Goal: Information Seeking & Learning: Learn about a topic

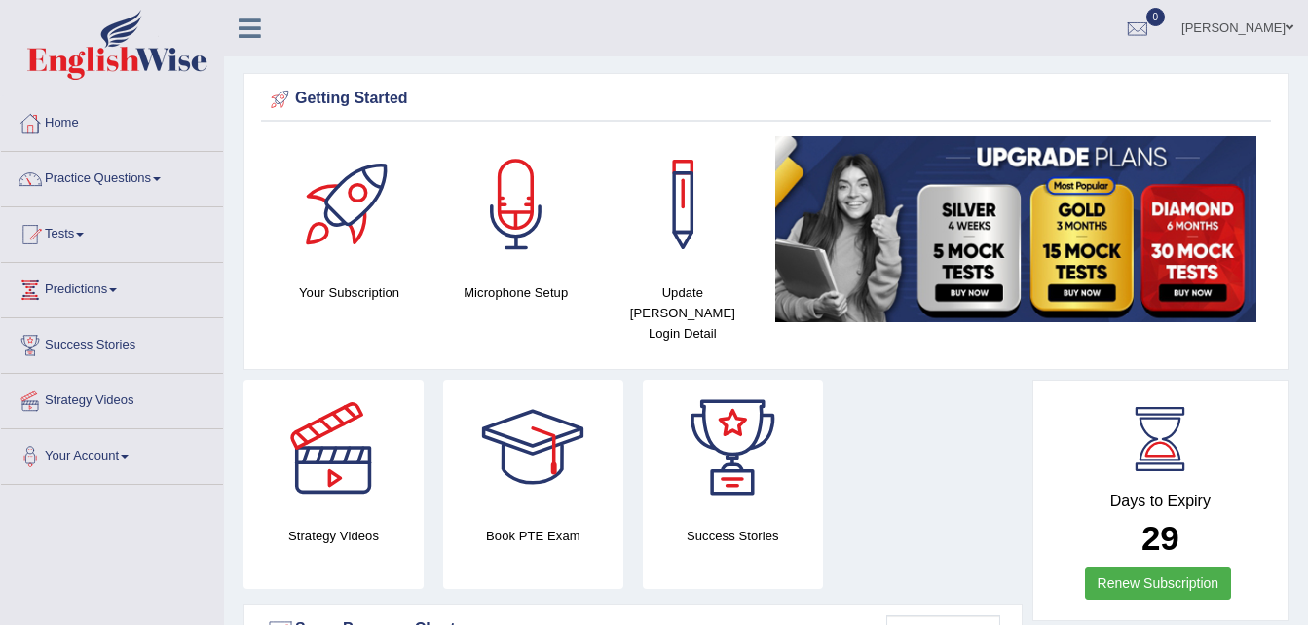
click at [684, 290] on h4 "Update Pearson Login Detail" at bounding box center [682, 312] width 147 height 61
click at [684, 290] on h4 "Update [PERSON_NAME] Login Detail" at bounding box center [682, 312] width 147 height 61
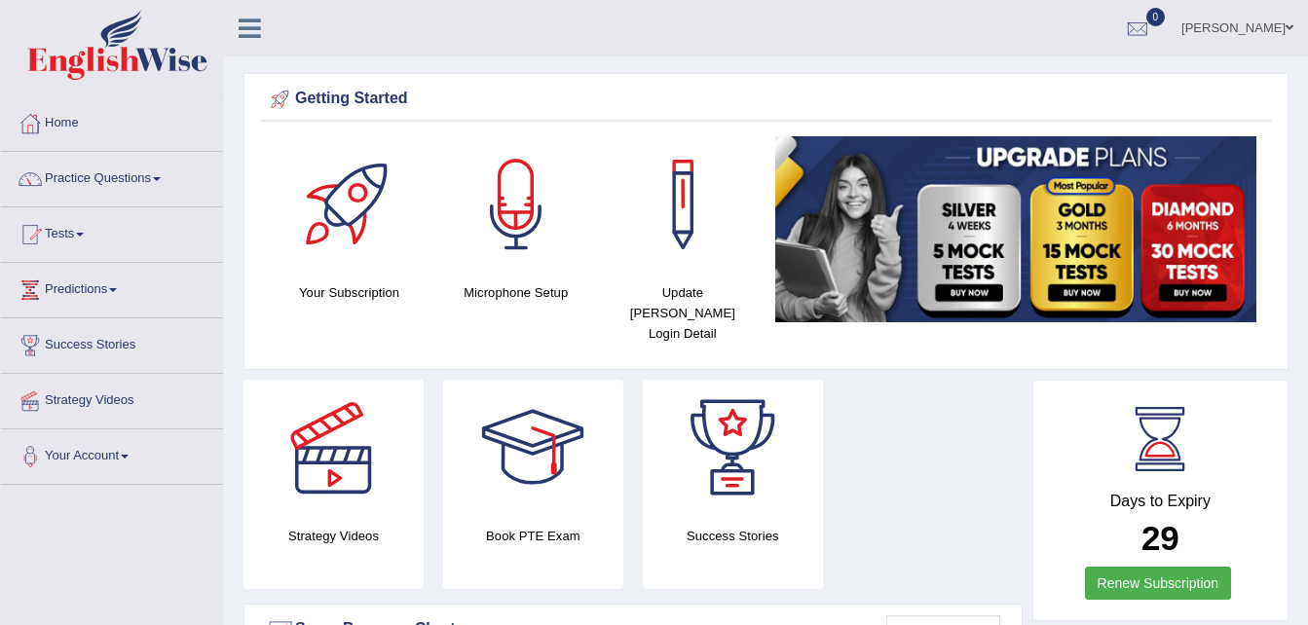
click at [494, 292] on h4 "Microphone Setup" at bounding box center [515, 292] width 147 height 20
click at [517, 213] on div at bounding box center [516, 204] width 136 height 136
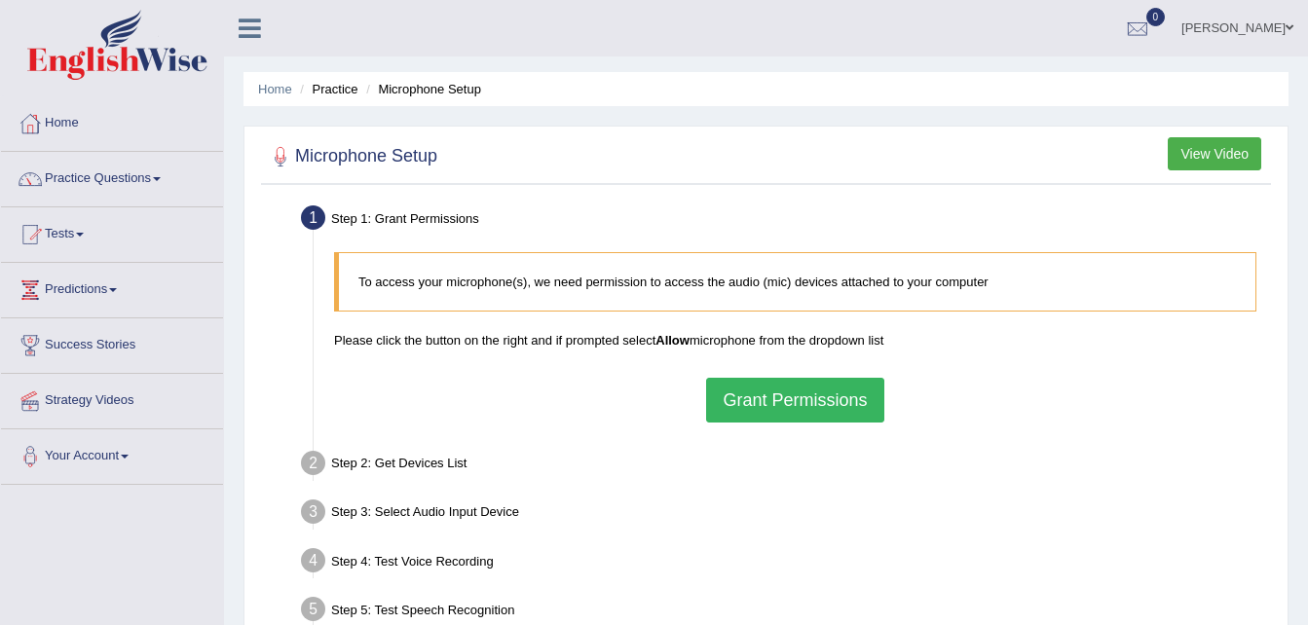
click at [778, 401] on button "Grant Permissions" at bounding box center [794, 400] width 177 height 45
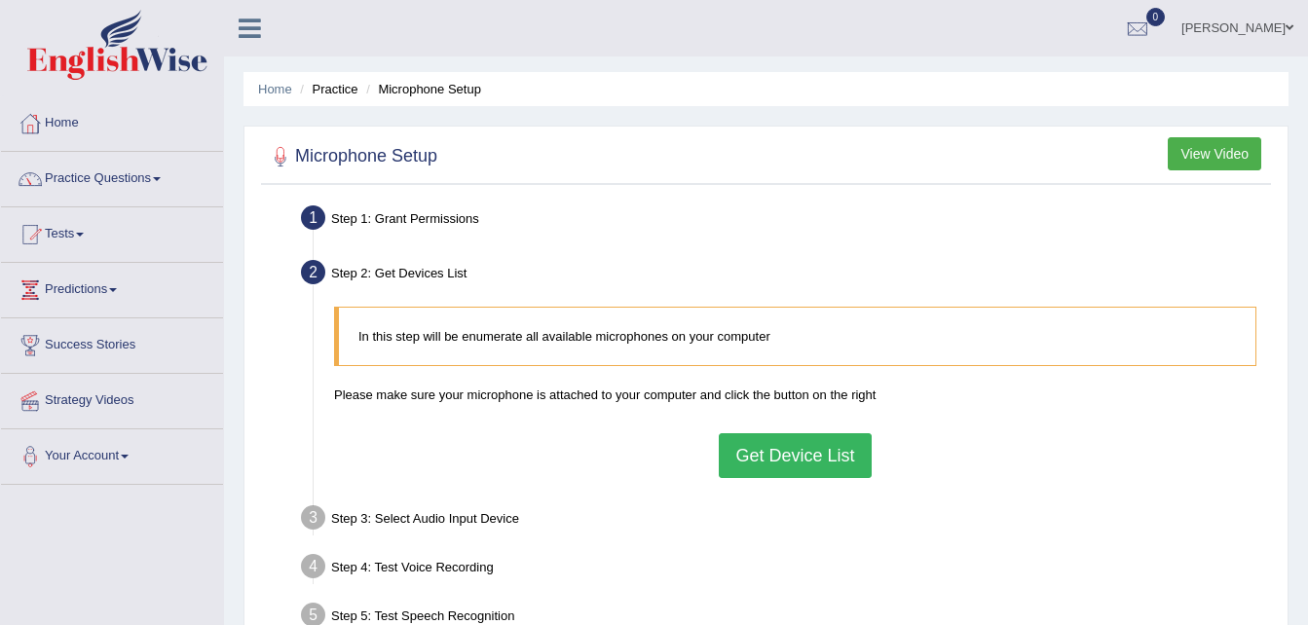
click at [795, 460] on button "Get Device List" at bounding box center [795, 455] width 152 height 45
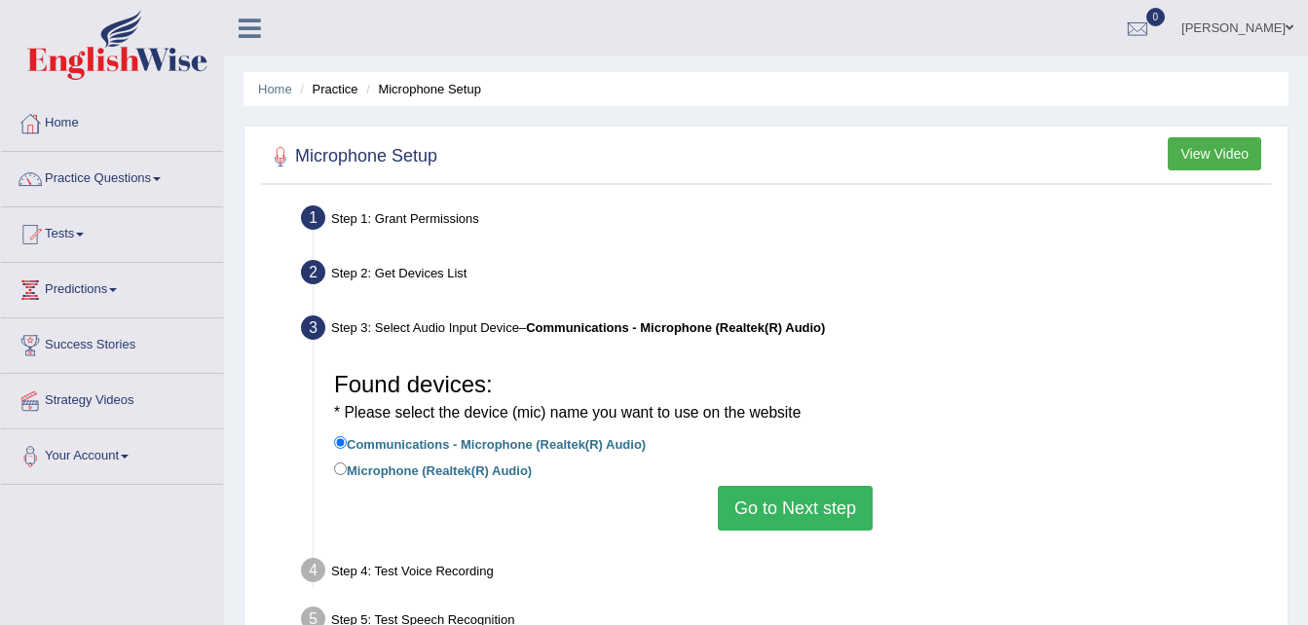
click at [774, 515] on button "Go to Next step" at bounding box center [795, 508] width 155 height 45
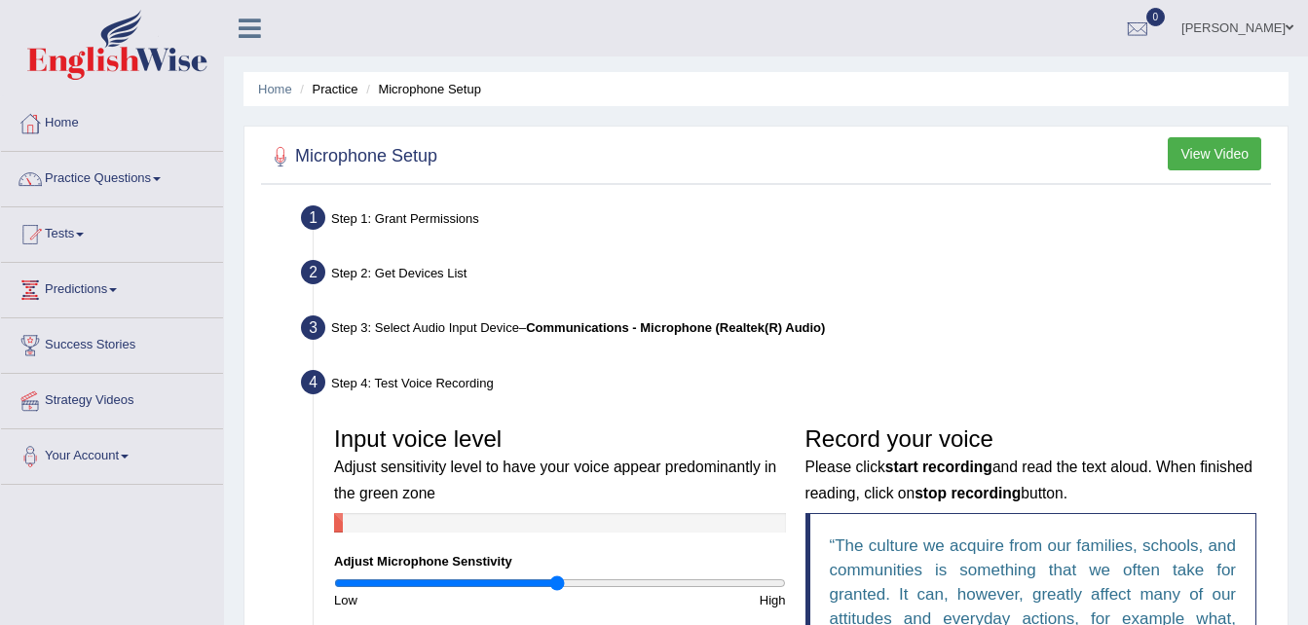
click at [657, 520] on div at bounding box center [560, 522] width 452 height 19
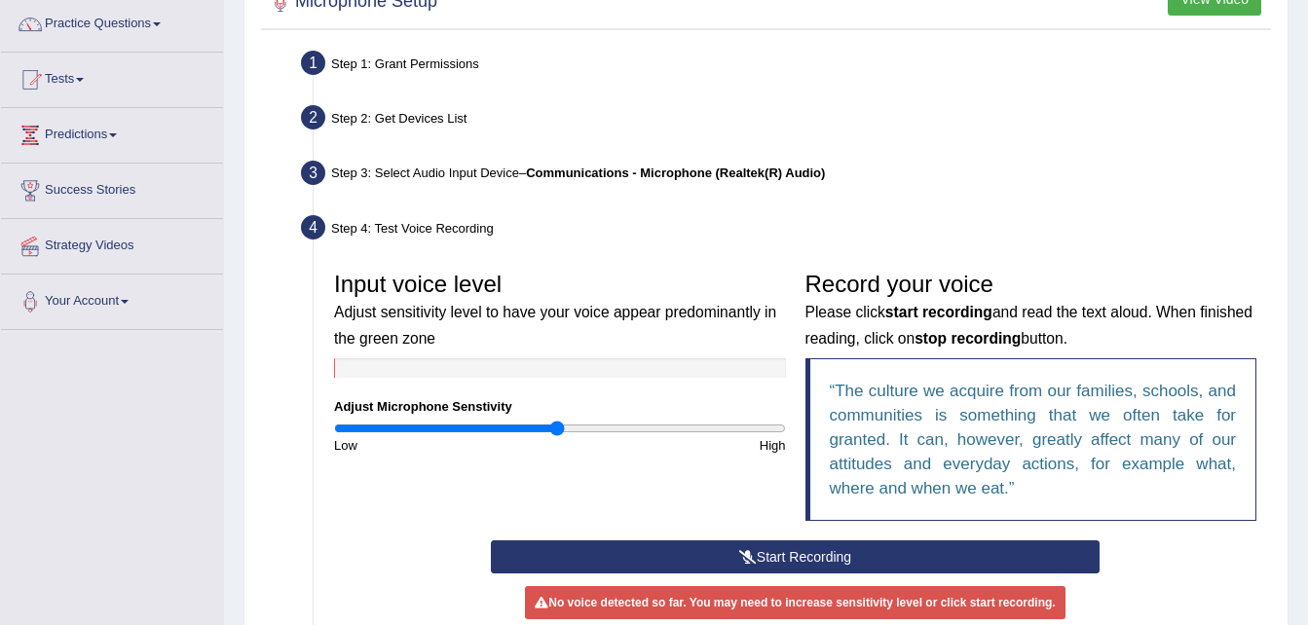
scroll to position [156, 0]
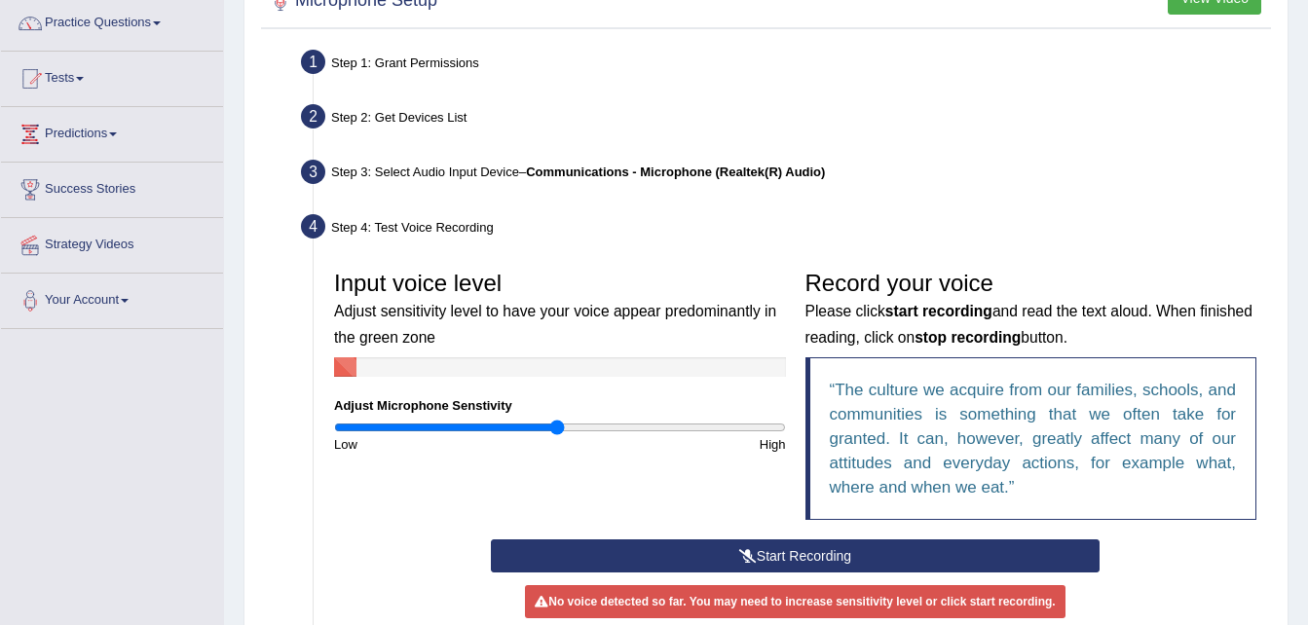
click at [759, 547] on button "Start Recording" at bounding box center [795, 555] width 609 height 33
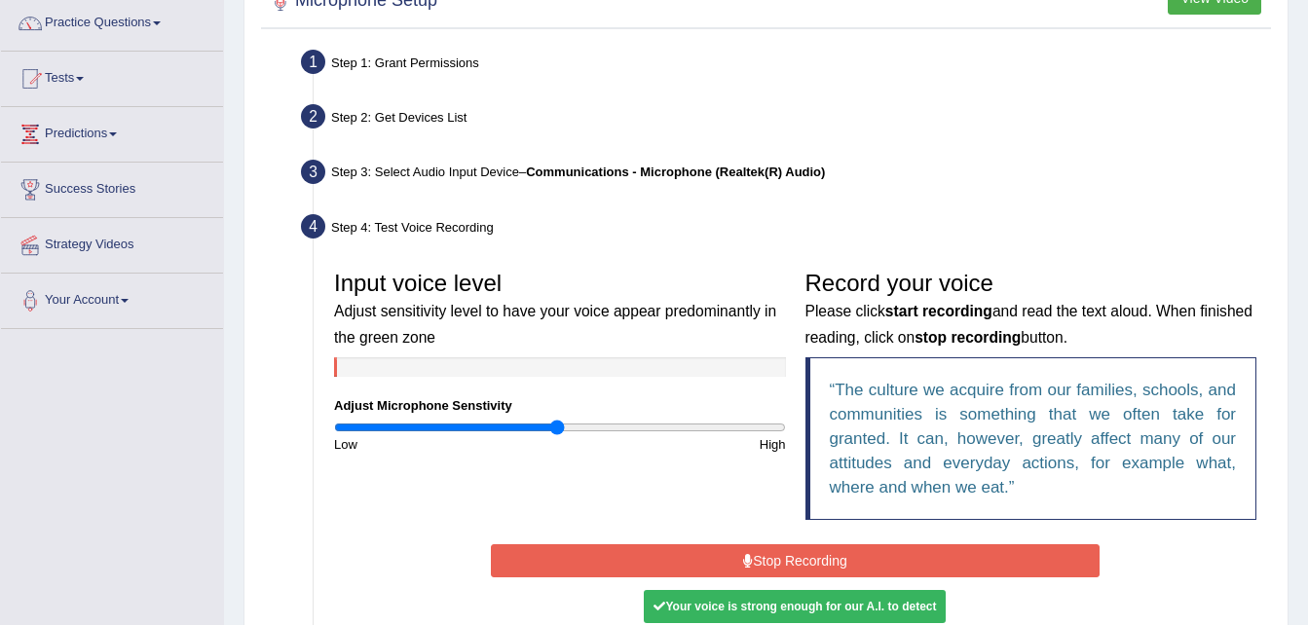
click at [739, 562] on button "Stop Recording" at bounding box center [795, 560] width 609 height 33
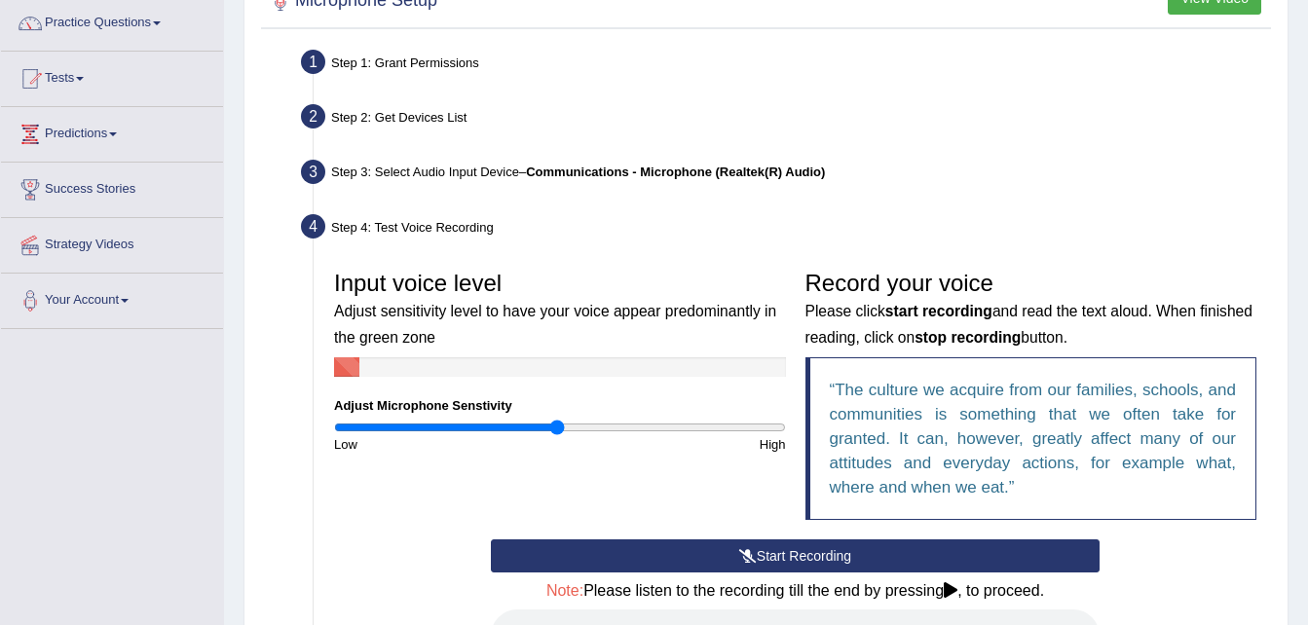
click at [946, 593] on h4 "Note: Please listen to the recording till the end by pressing , to proceed." at bounding box center [795, 591] width 609 height 18
click at [883, 559] on button "Start Recording" at bounding box center [795, 555] width 609 height 33
click at [953, 591] on icon at bounding box center [950, 590] width 14 height 16
click at [767, 556] on button "Start Recording" at bounding box center [795, 555] width 609 height 33
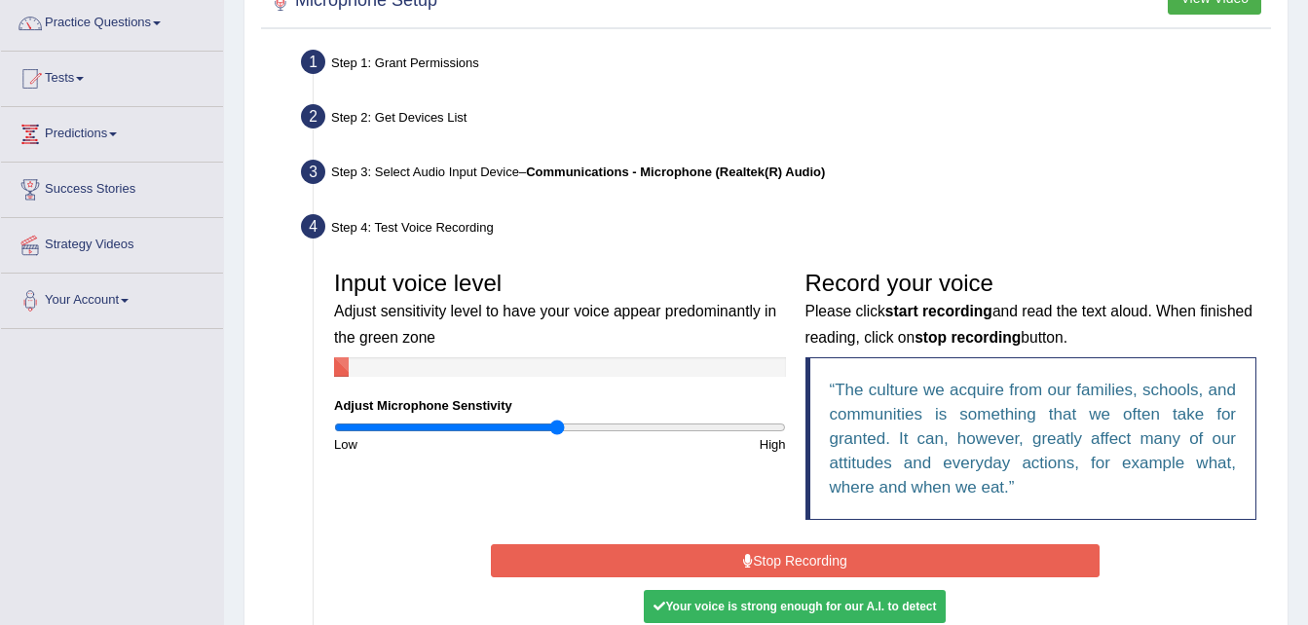
click at [767, 556] on button "Stop Recording" at bounding box center [795, 560] width 609 height 33
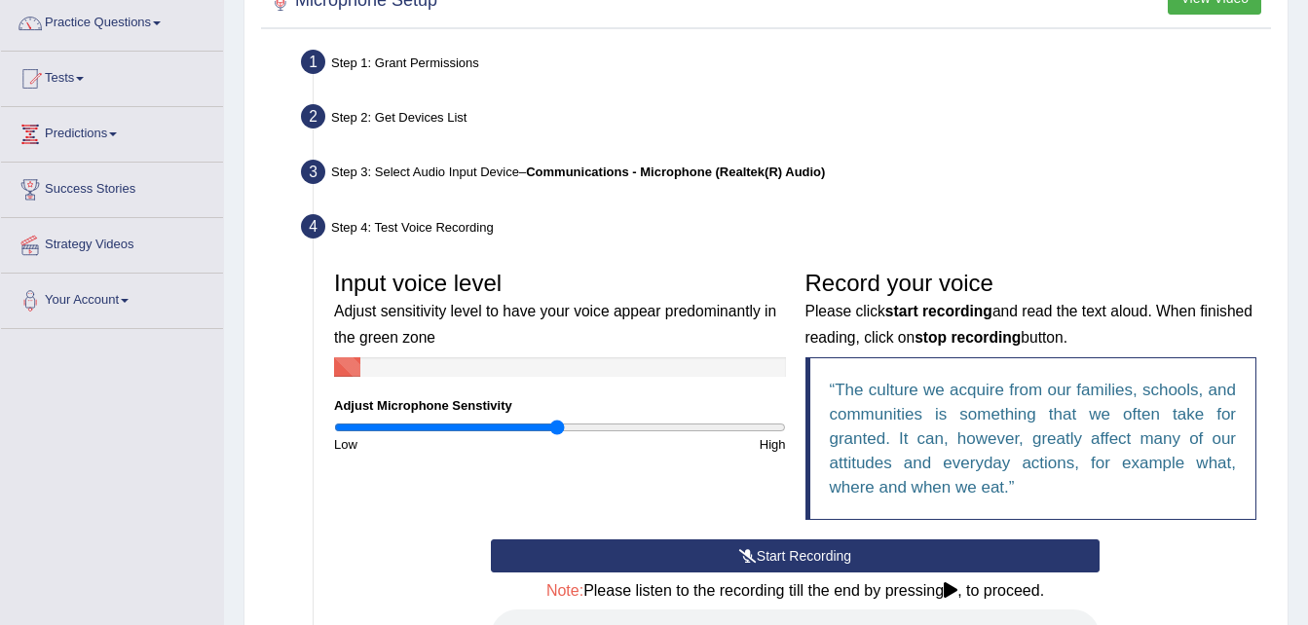
click at [576, 364] on div at bounding box center [560, 366] width 452 height 19
click at [948, 590] on icon at bounding box center [950, 590] width 14 height 16
click at [865, 561] on button "Start Recording" at bounding box center [795, 555] width 609 height 33
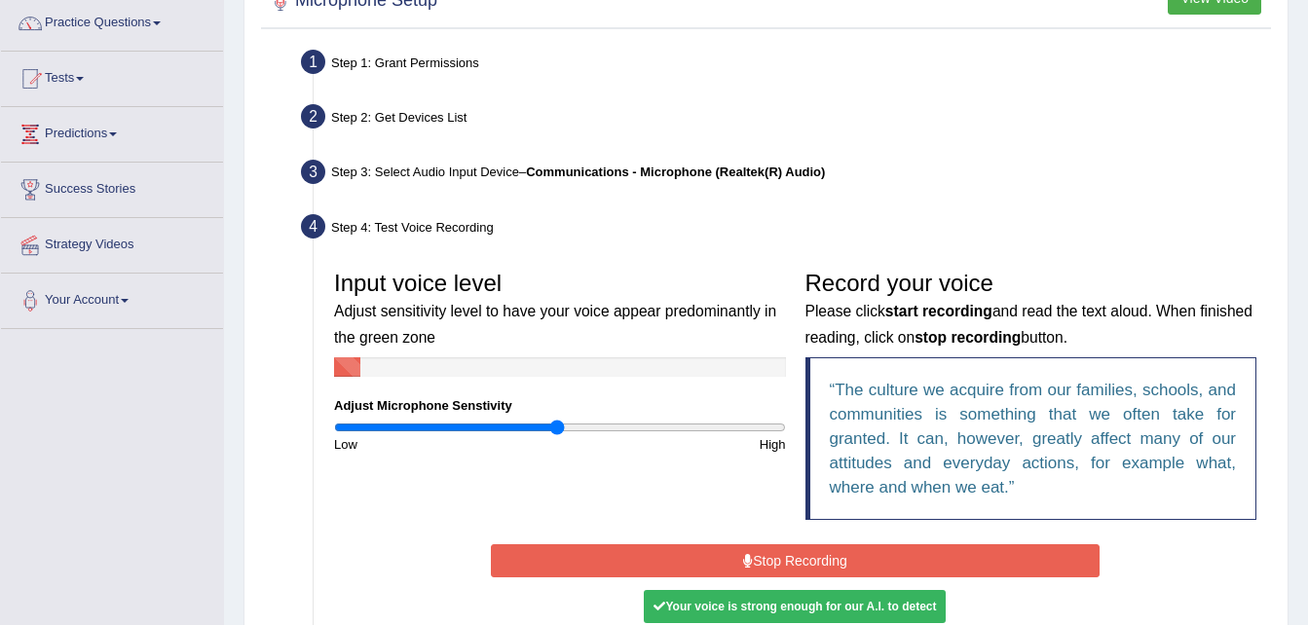
click at [865, 561] on button "Stop Recording" at bounding box center [795, 560] width 609 height 33
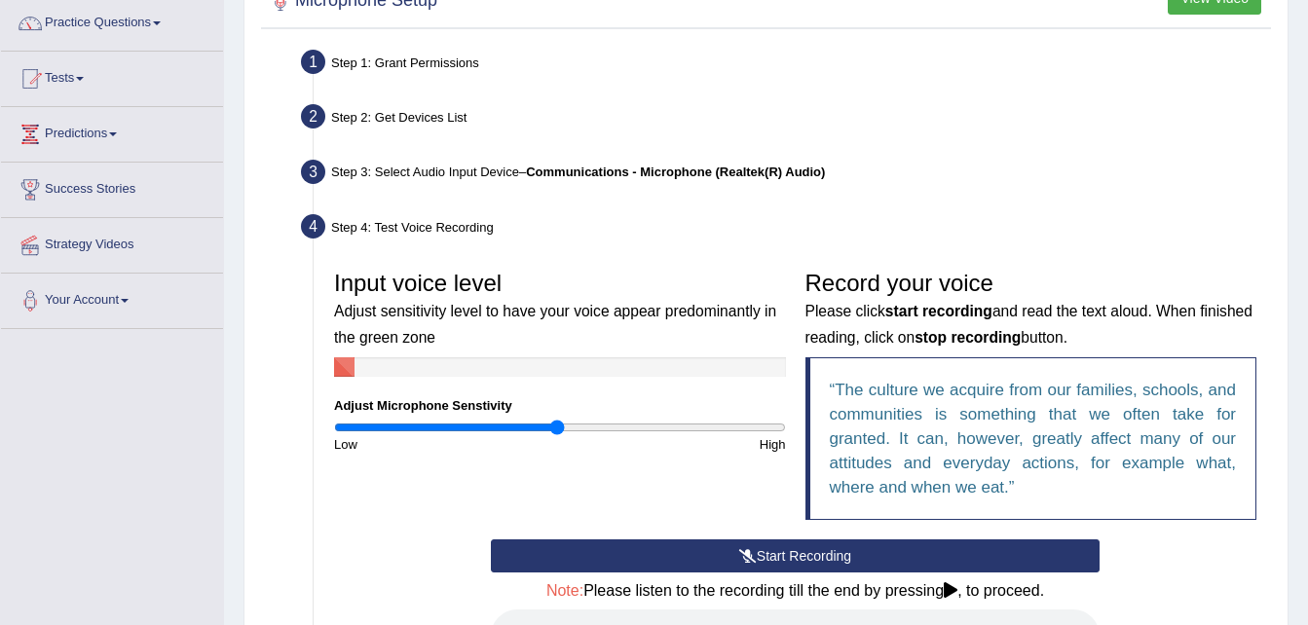
click at [1304, 619] on div "Home Practice Microphone Setup You have already completed the setup earlier wit…" at bounding box center [766, 388] width 1084 height 1089
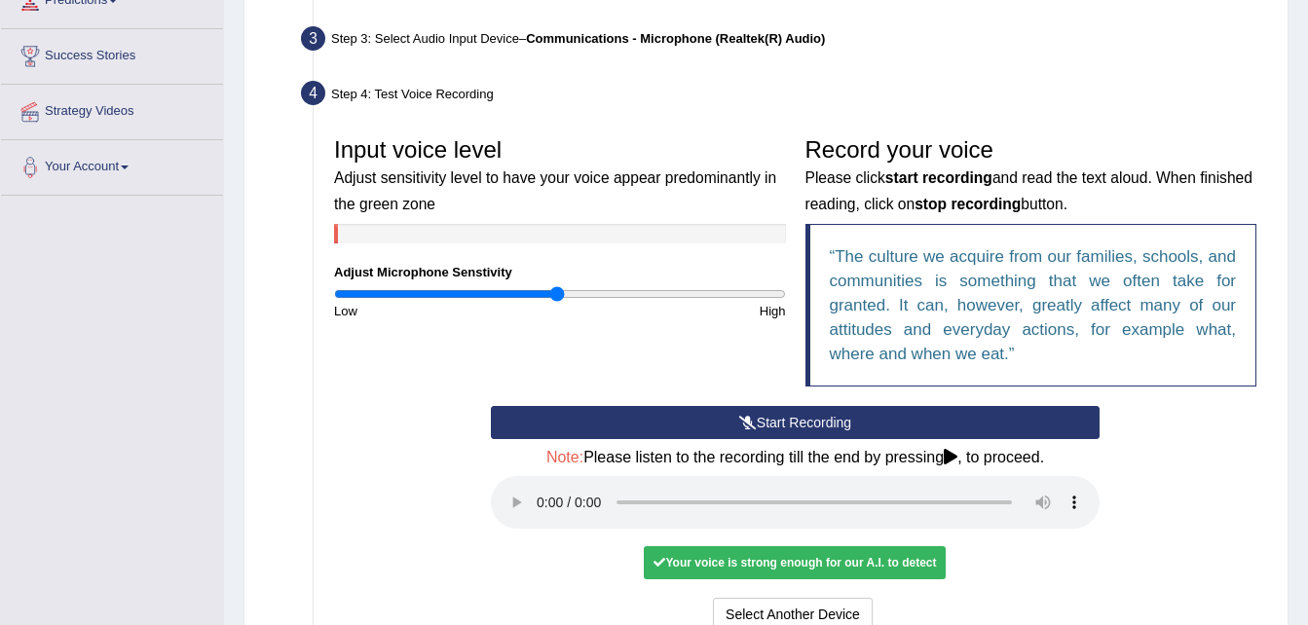
scroll to position [375, 0]
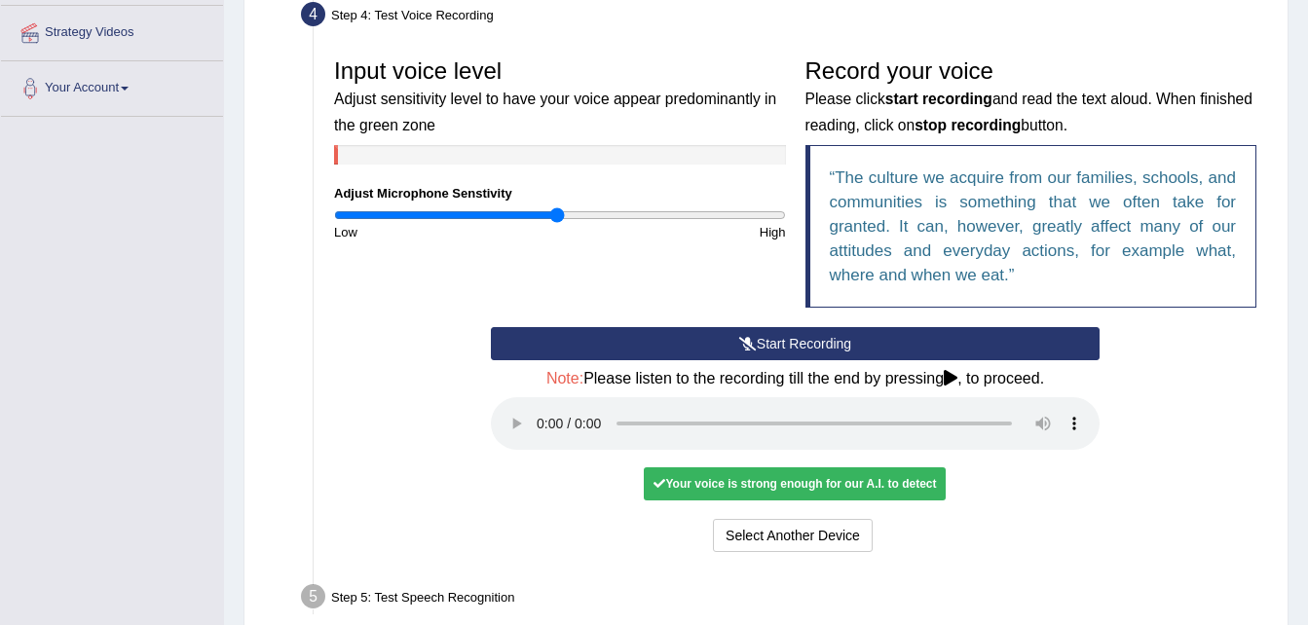
drag, startPoint x: 1304, startPoint y: 619, endPoint x: 1319, endPoint y: 612, distance: 17.0
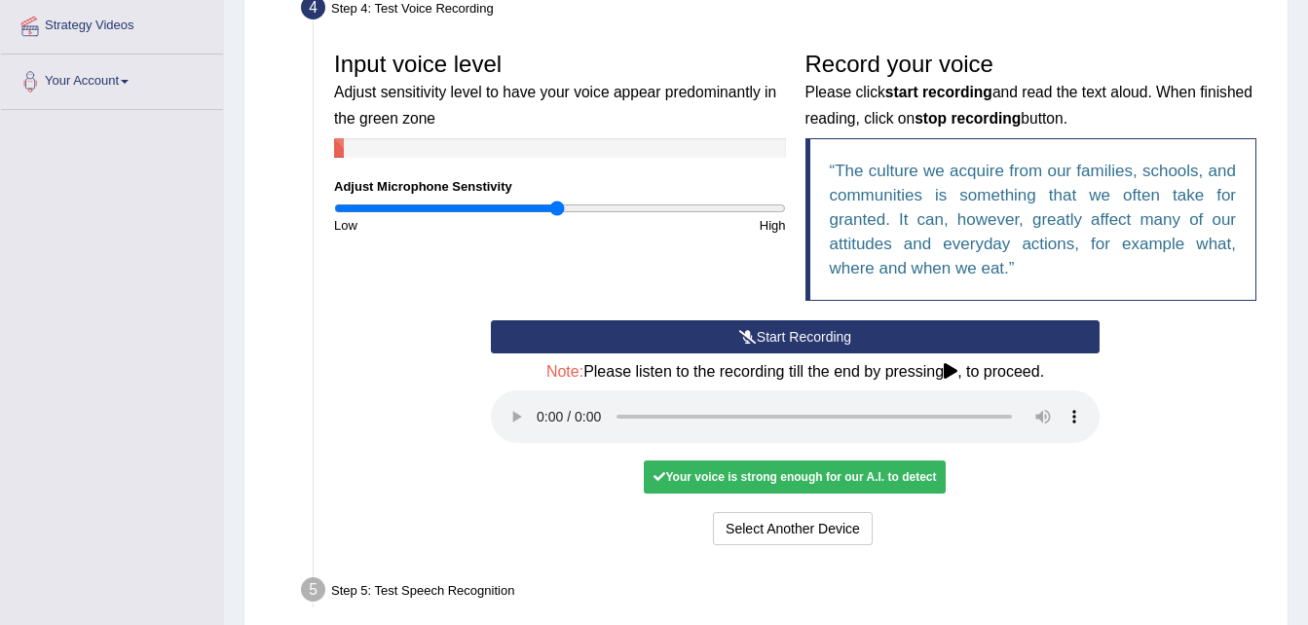
click at [796, 481] on div "Your voice is strong enough for our A.I. to detect" at bounding box center [795, 477] width 302 height 33
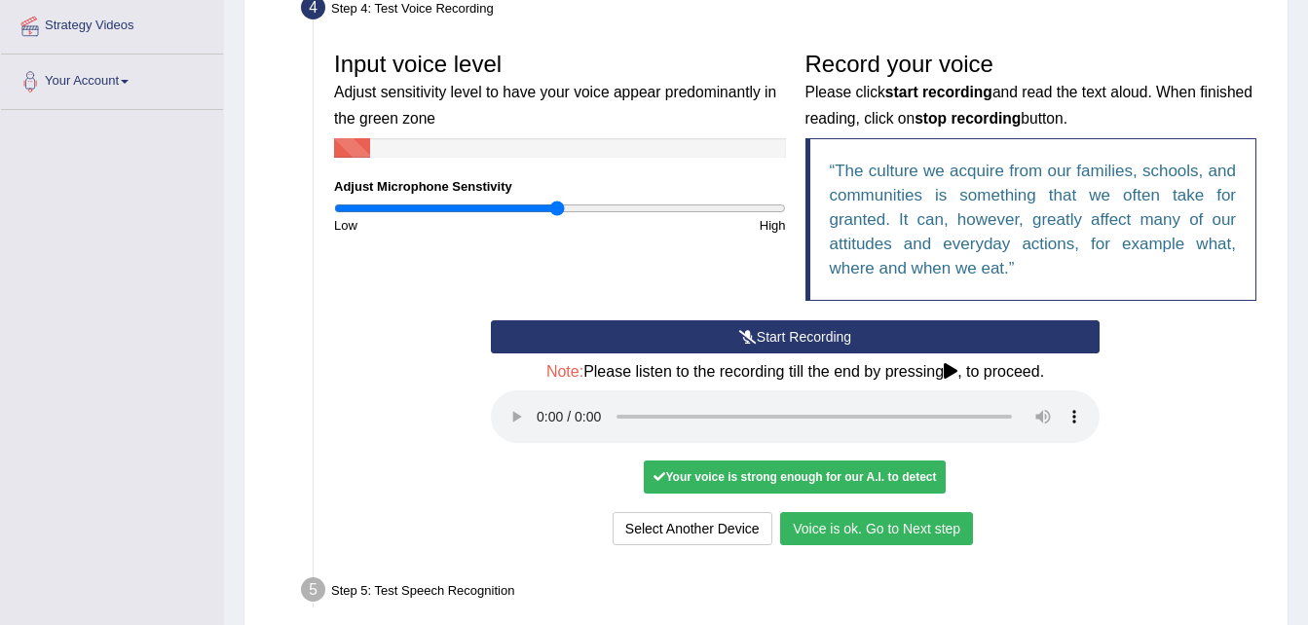
click at [836, 528] on button "Voice is ok. Go to Next step" at bounding box center [876, 528] width 193 height 33
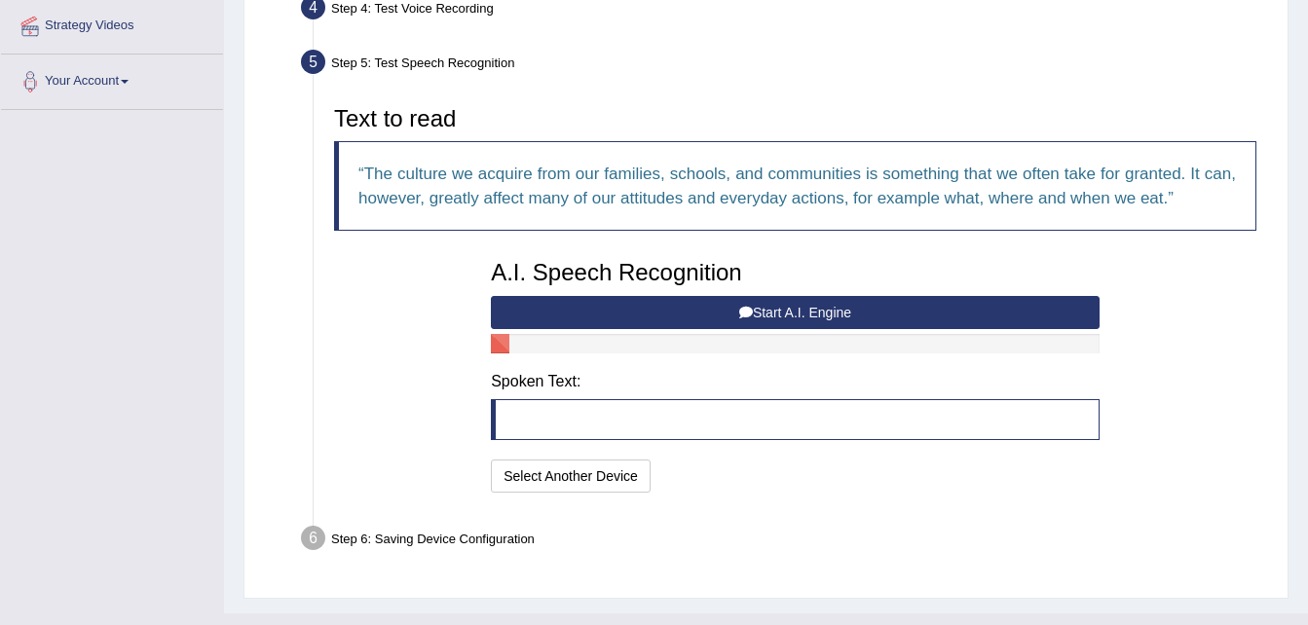
scroll to position [412, 0]
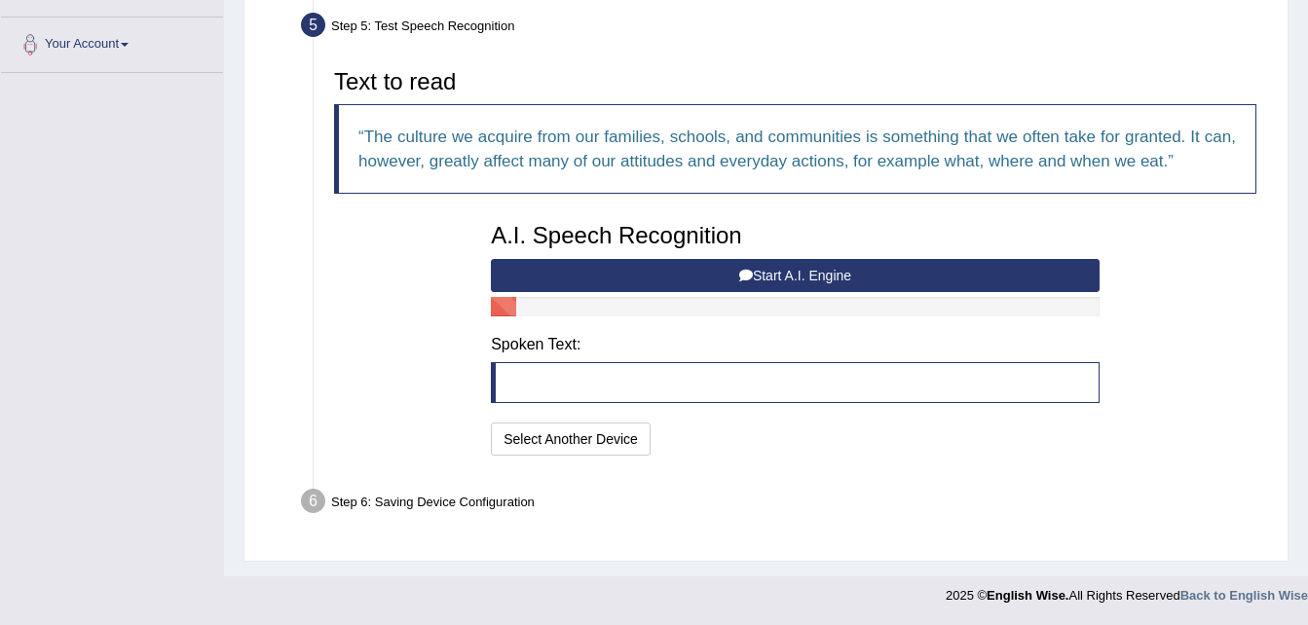
click at [620, 383] on blockquote at bounding box center [795, 382] width 609 height 41
click at [503, 379] on blockquote at bounding box center [795, 382] width 609 height 41
click at [761, 269] on button "Start A.I. Engine" at bounding box center [795, 275] width 609 height 33
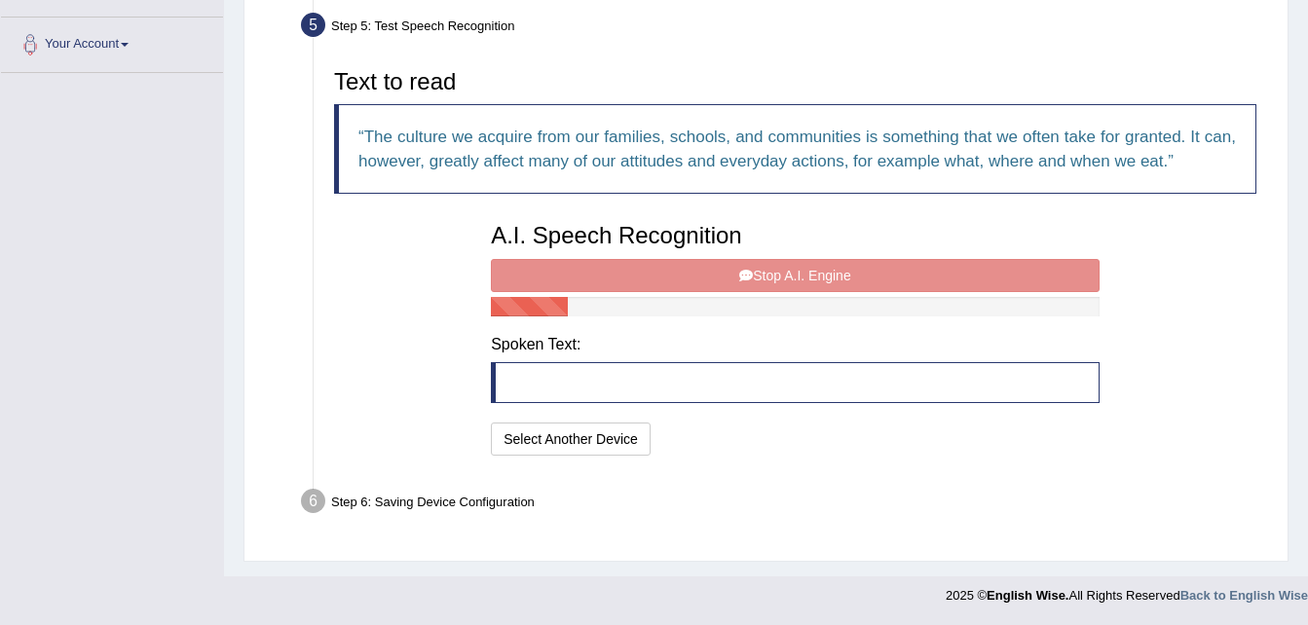
click at [761, 269] on div "A.I. Speech Recognition Start A.I. Engine Stop A.I. Engine Note: Please listen …" at bounding box center [795, 336] width 628 height 247
click at [566, 439] on button "Select Another Device" at bounding box center [571, 439] width 160 height 33
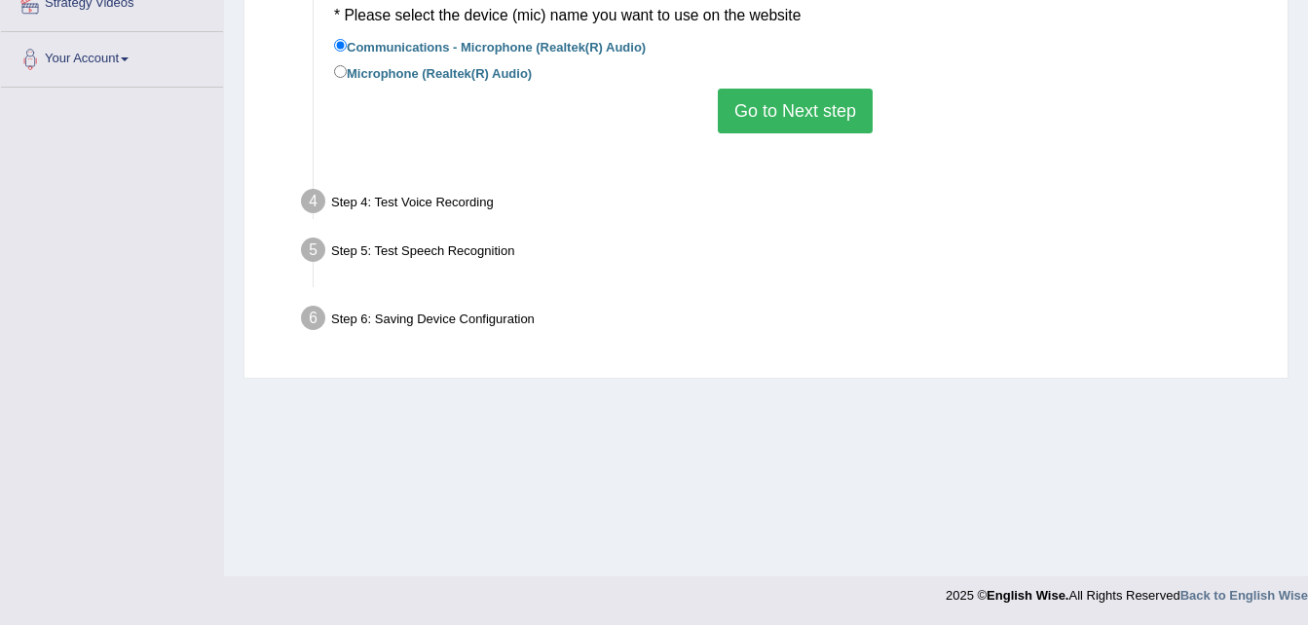
scroll to position [397, 0]
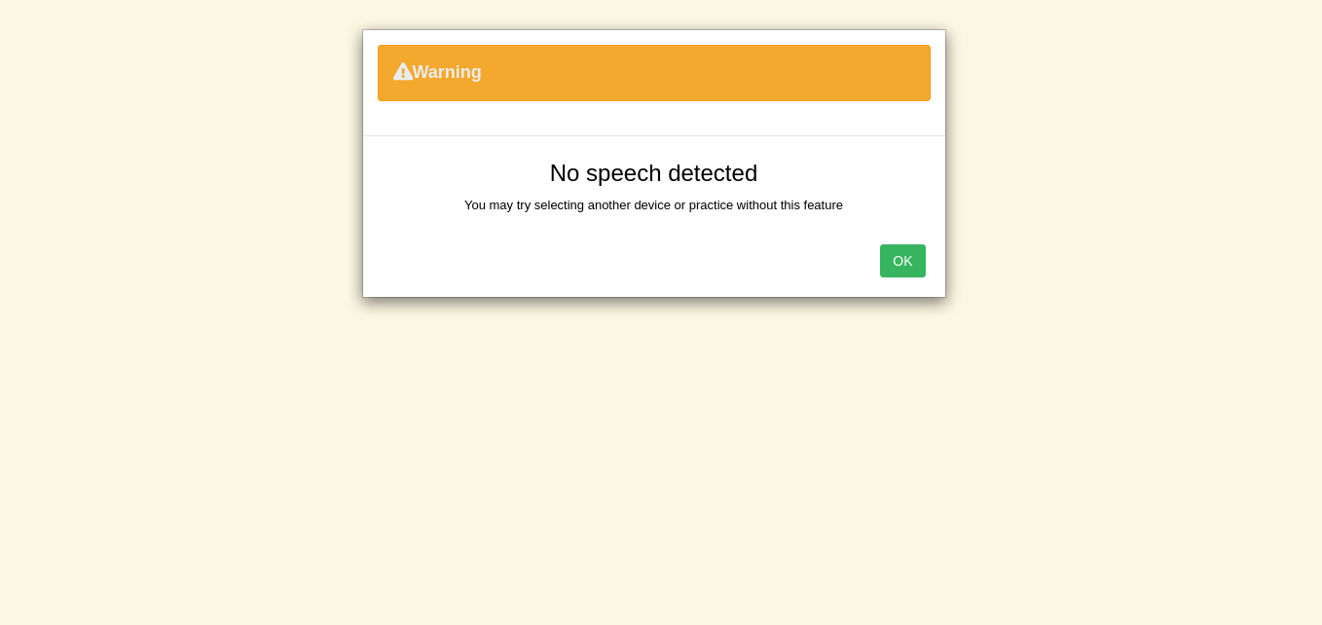
click at [887, 269] on button "OK" at bounding box center [902, 260] width 45 height 33
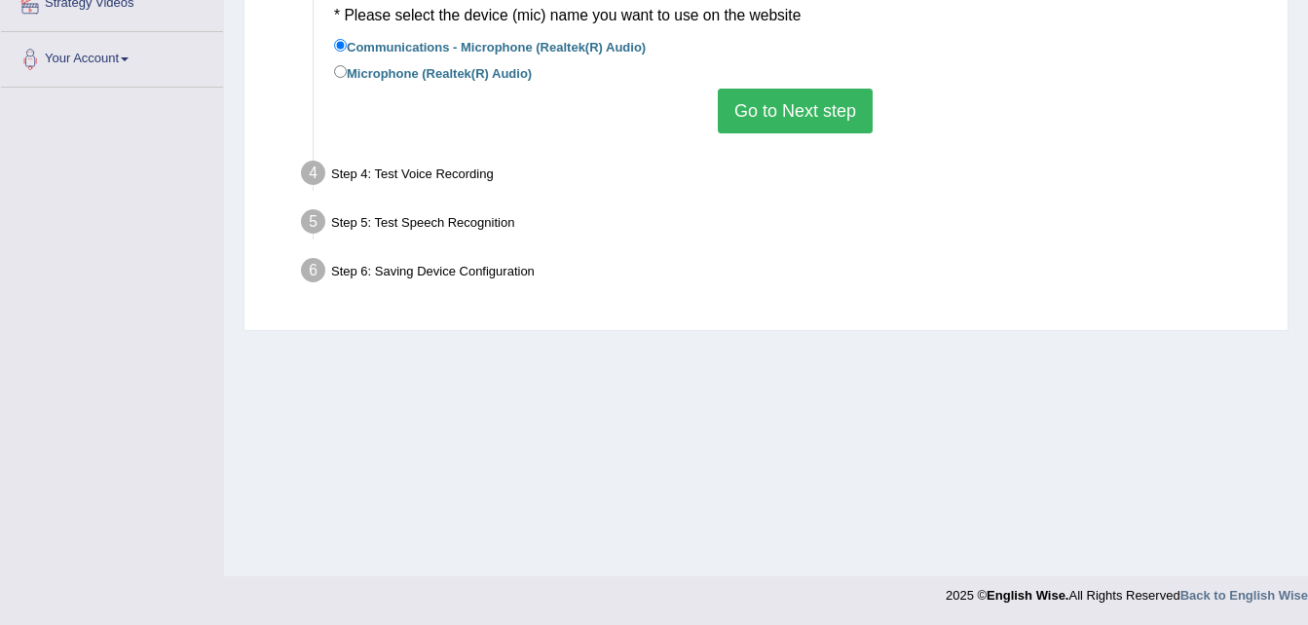
click at [804, 113] on button "Go to Next step" at bounding box center [795, 111] width 155 height 45
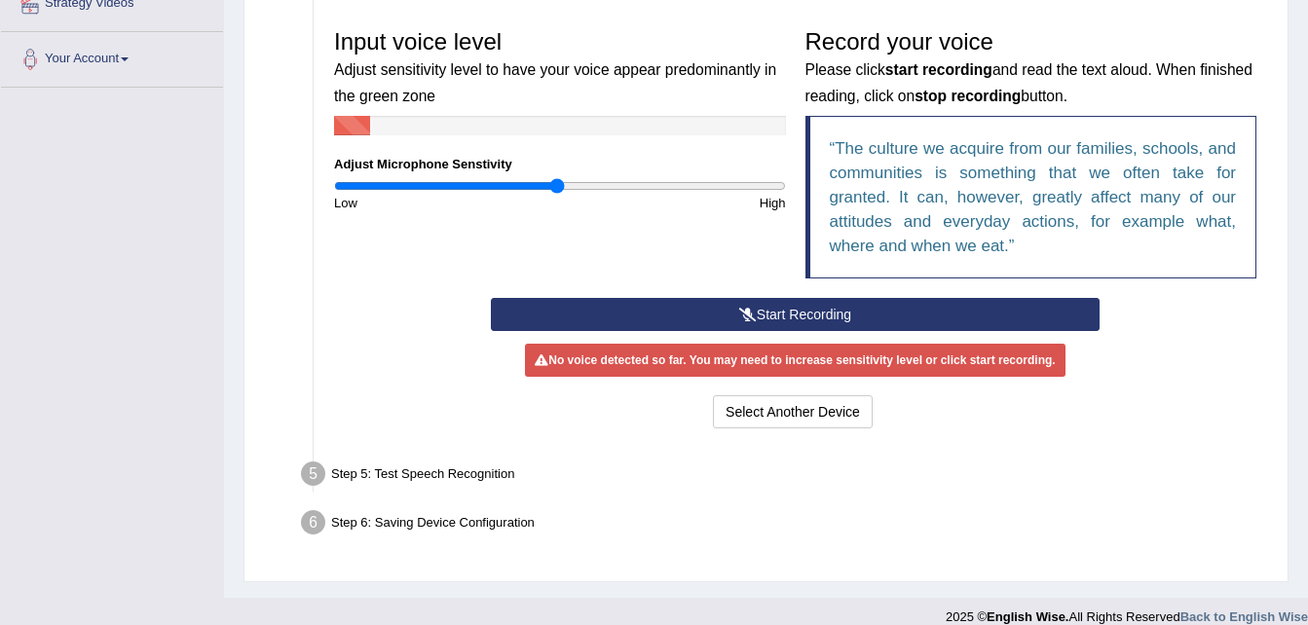
click at [764, 304] on button "Start Recording" at bounding box center [795, 314] width 609 height 33
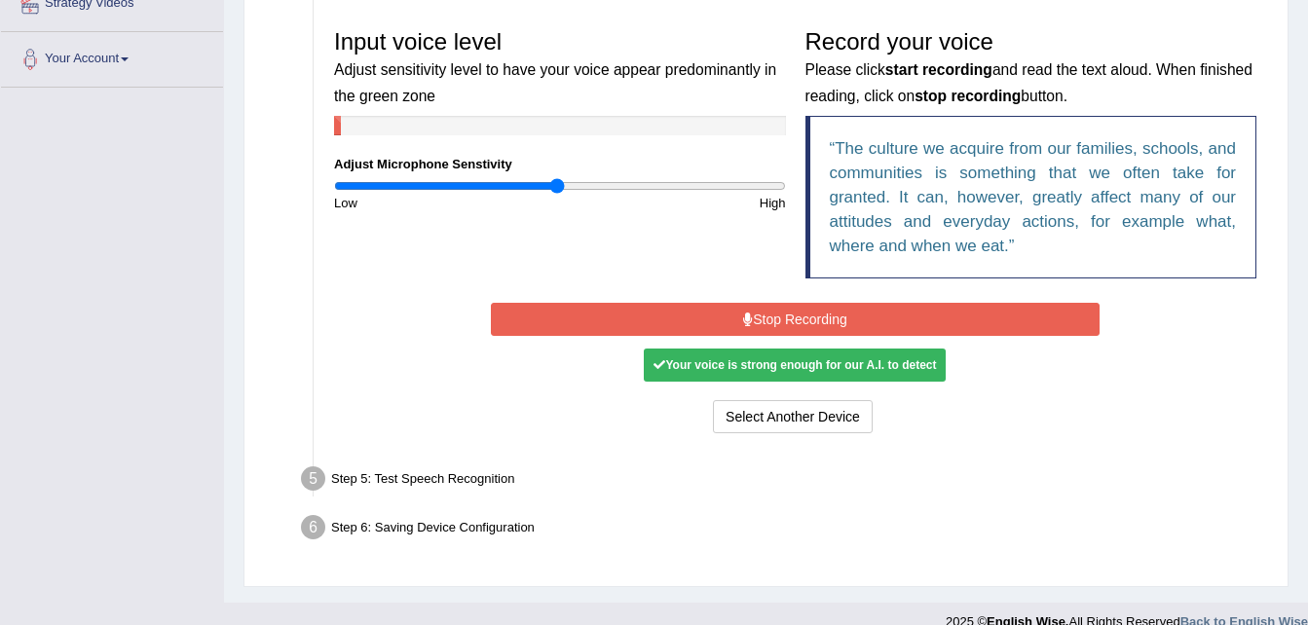
click at [781, 316] on button "Stop Recording" at bounding box center [795, 319] width 609 height 33
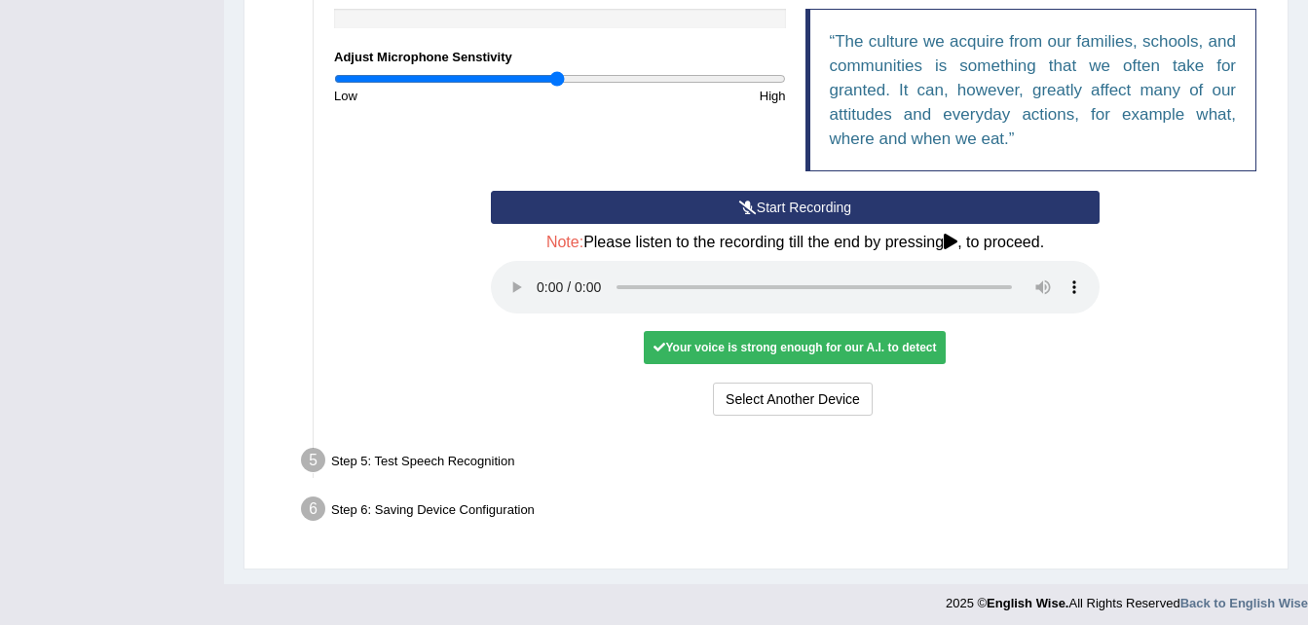
scroll to position [512, 0]
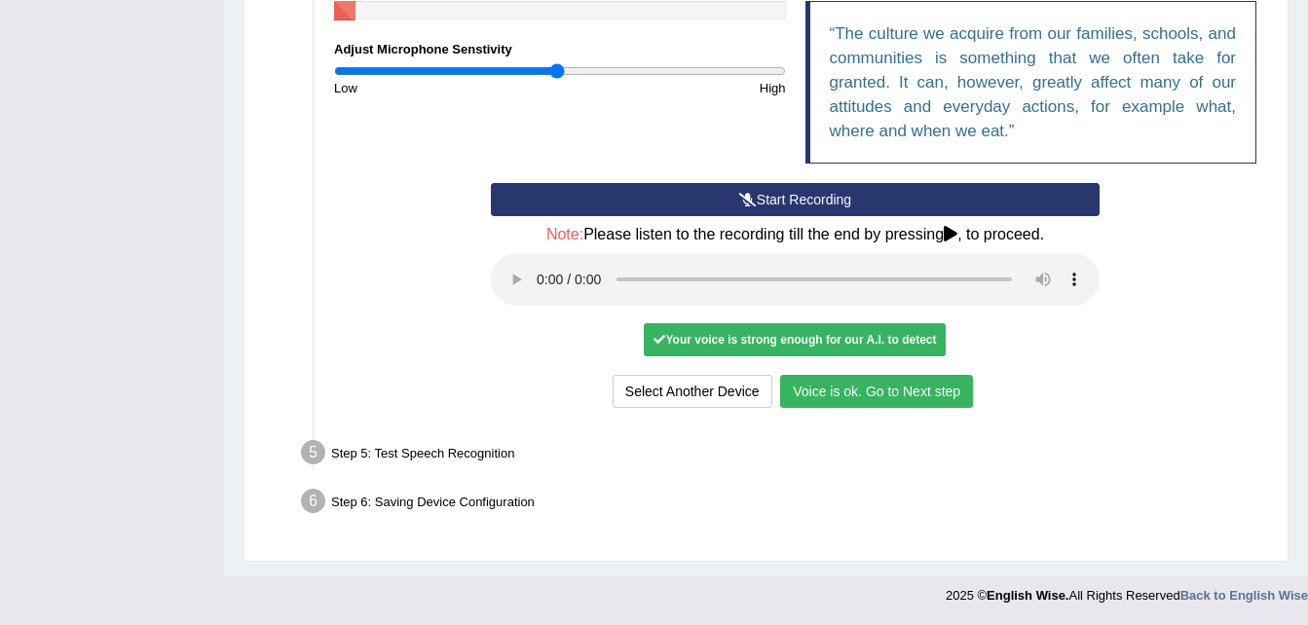
click at [862, 381] on button "Voice is ok. Go to Next step" at bounding box center [876, 391] width 193 height 33
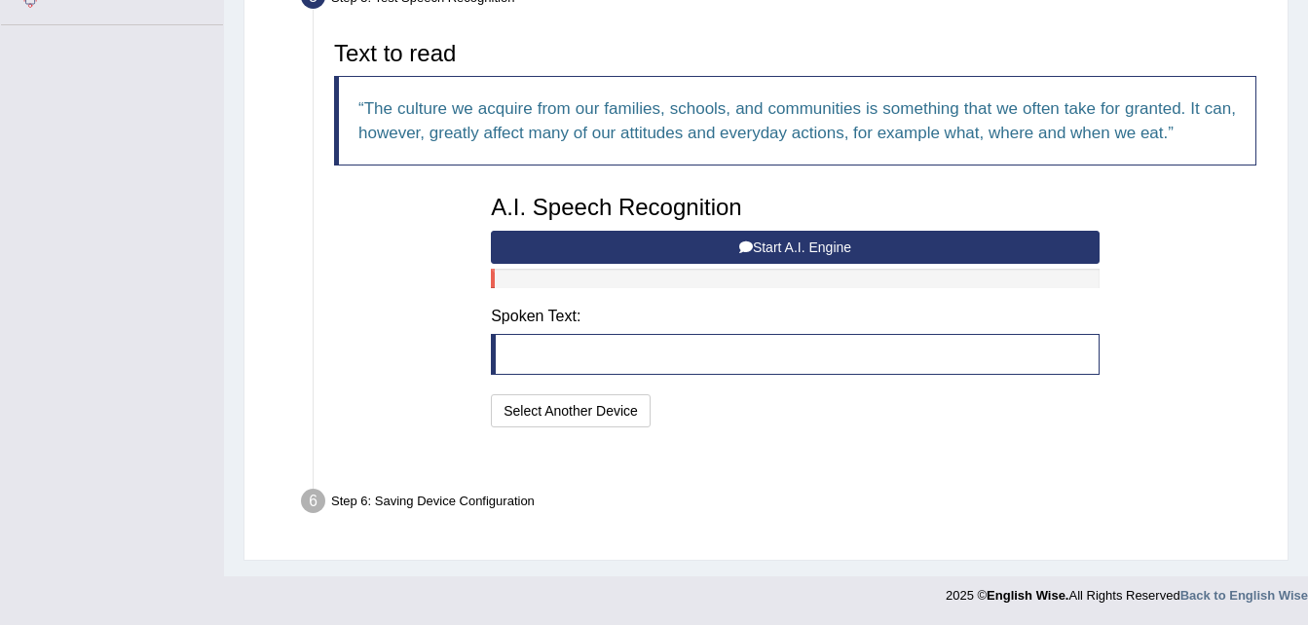
scroll to position [412, 0]
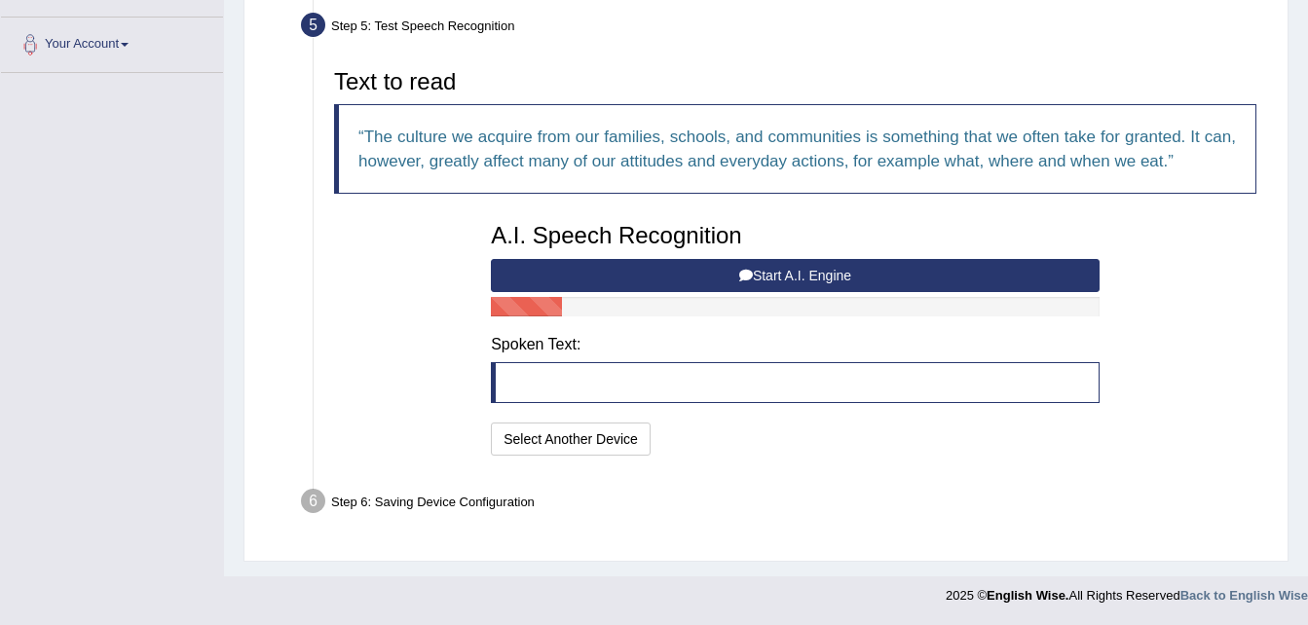
click at [567, 380] on blockquote at bounding box center [795, 382] width 609 height 41
click at [530, 437] on button "Select Another Device" at bounding box center [571, 439] width 160 height 33
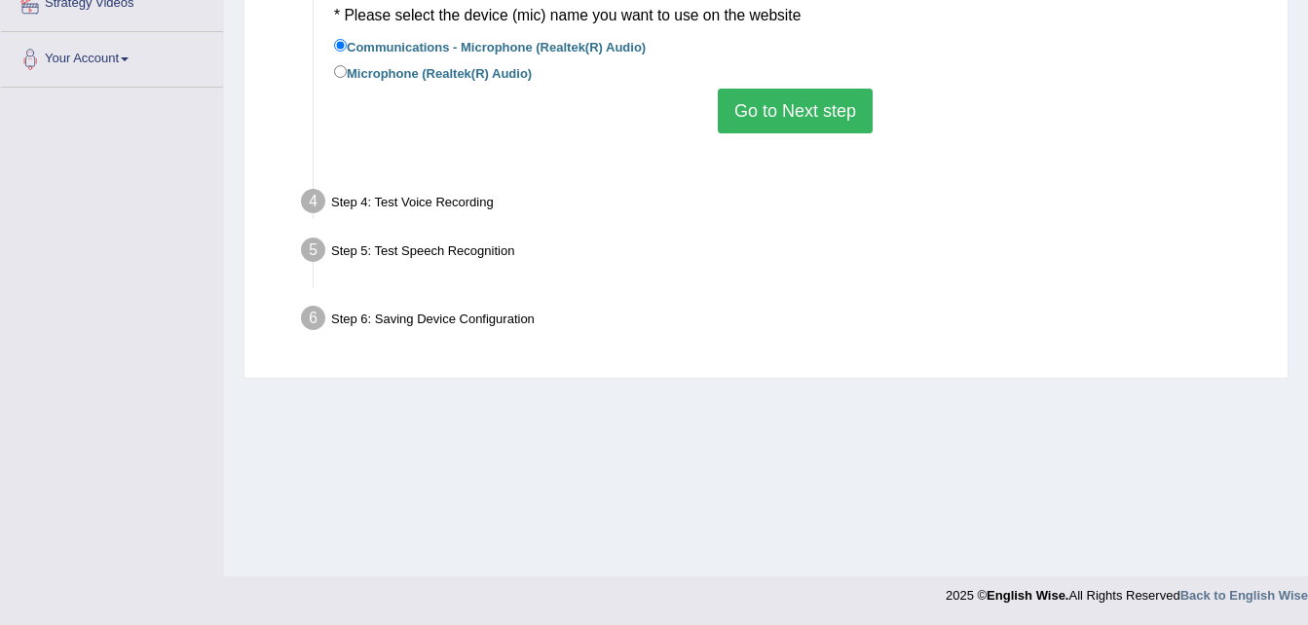
scroll to position [397, 0]
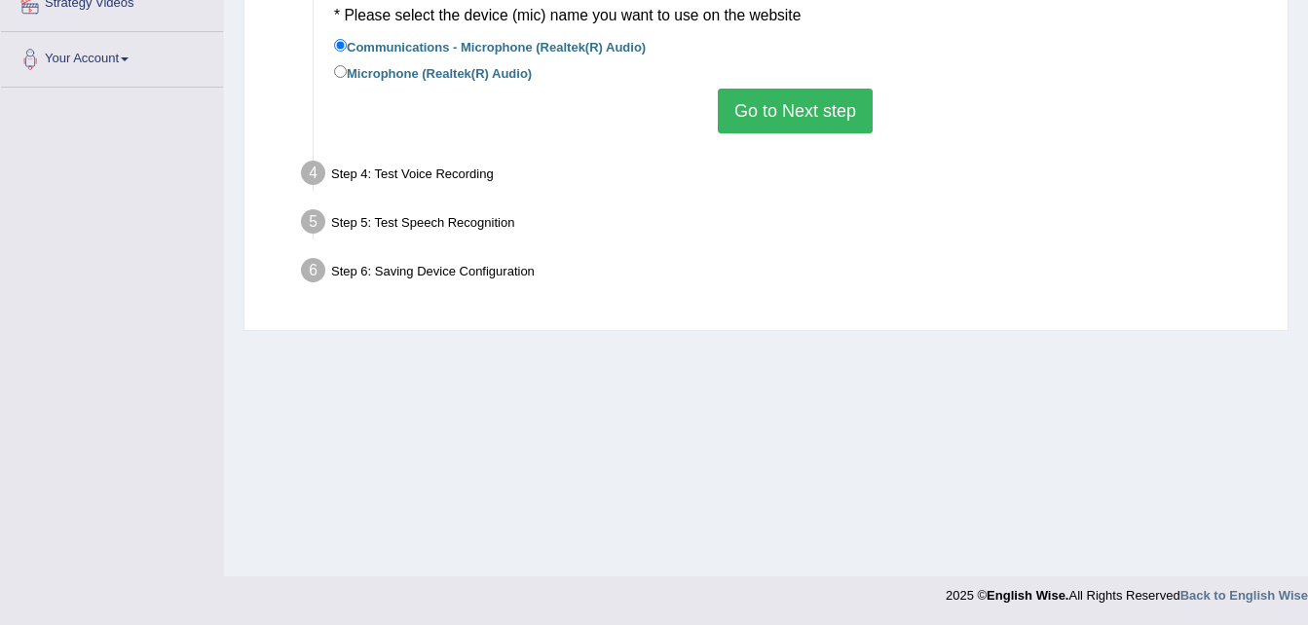
click at [742, 122] on button "Go to Next step" at bounding box center [795, 111] width 155 height 45
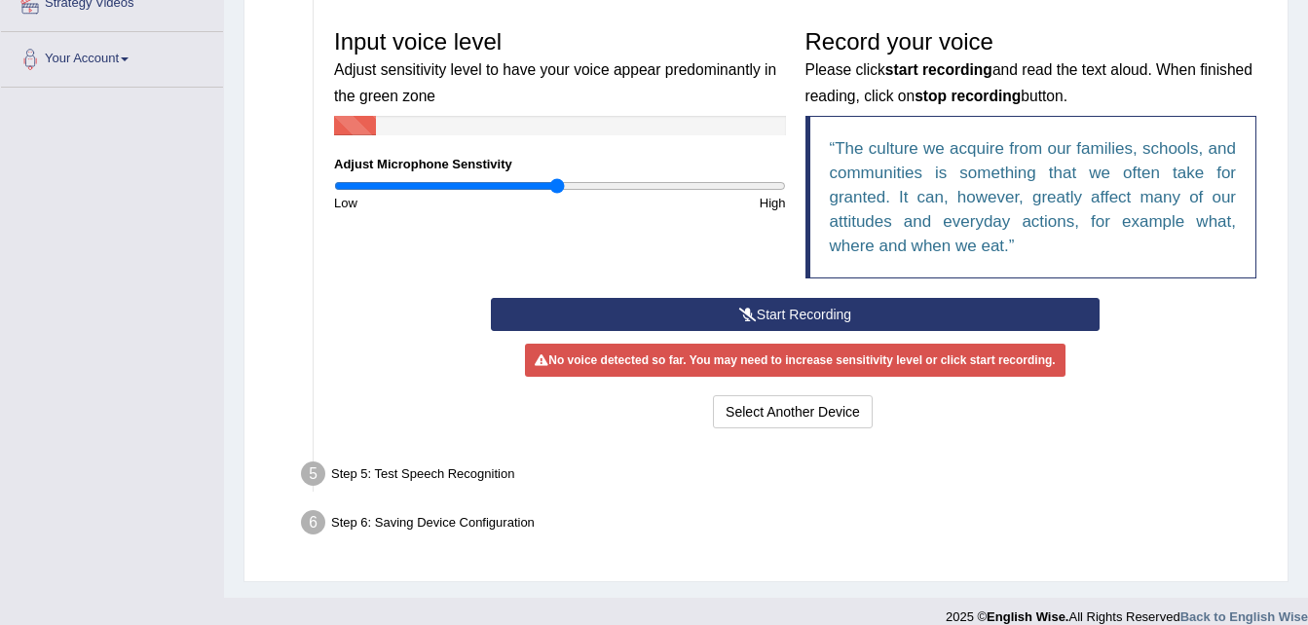
click at [803, 312] on button "Start Recording" at bounding box center [795, 314] width 609 height 33
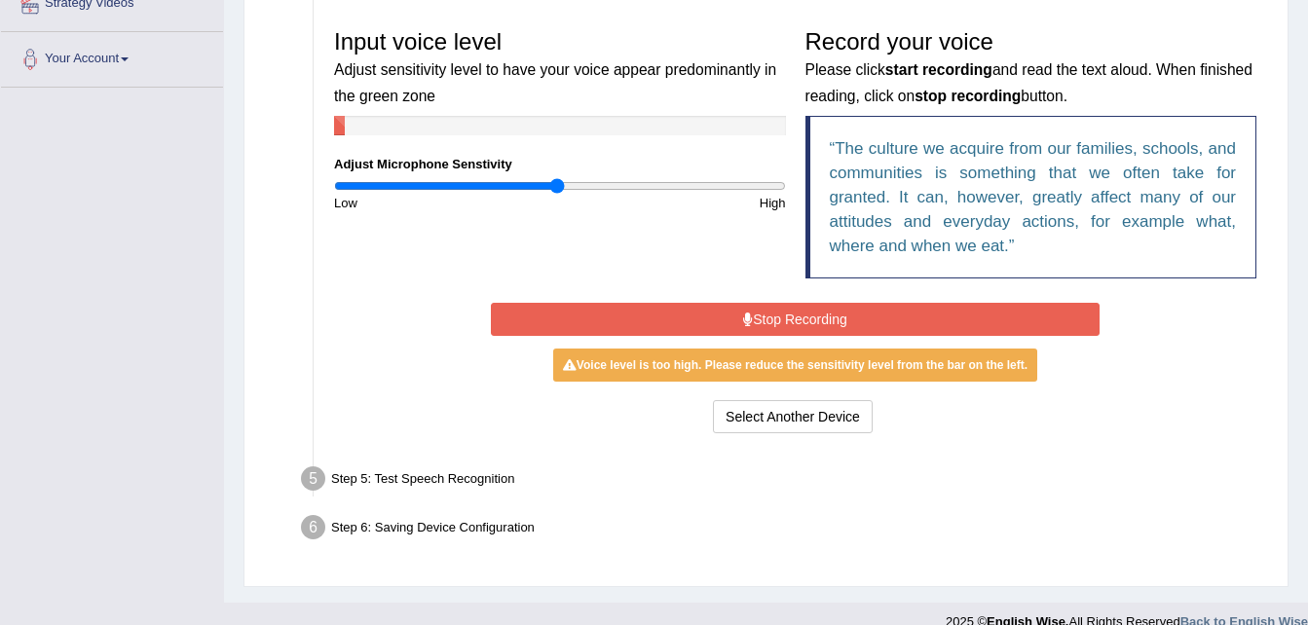
click at [803, 312] on button "Stop Recording" at bounding box center [795, 319] width 609 height 33
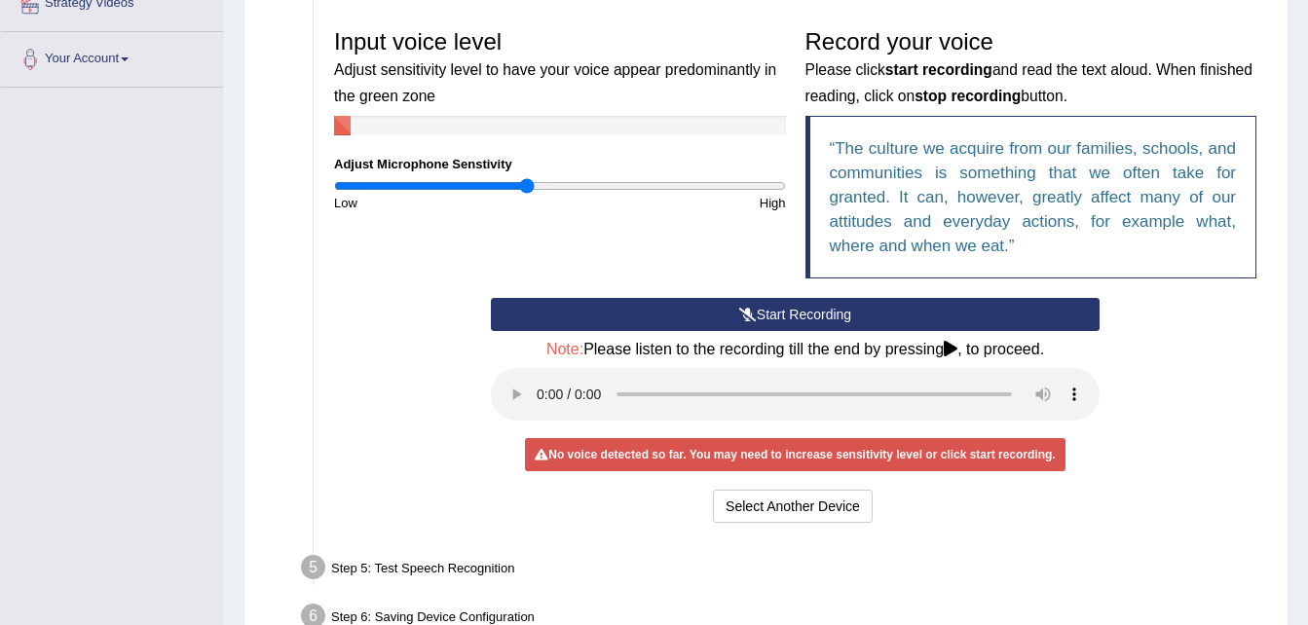
click at [525, 186] on input "range" at bounding box center [560, 186] width 452 height 16
click at [462, 184] on input "range" at bounding box center [560, 186] width 452 height 16
type input "0.86"
click at [529, 187] on input "range" at bounding box center [560, 186] width 452 height 16
click at [401, 569] on div "Step 5: Test Speech Recognition" at bounding box center [785, 570] width 986 height 43
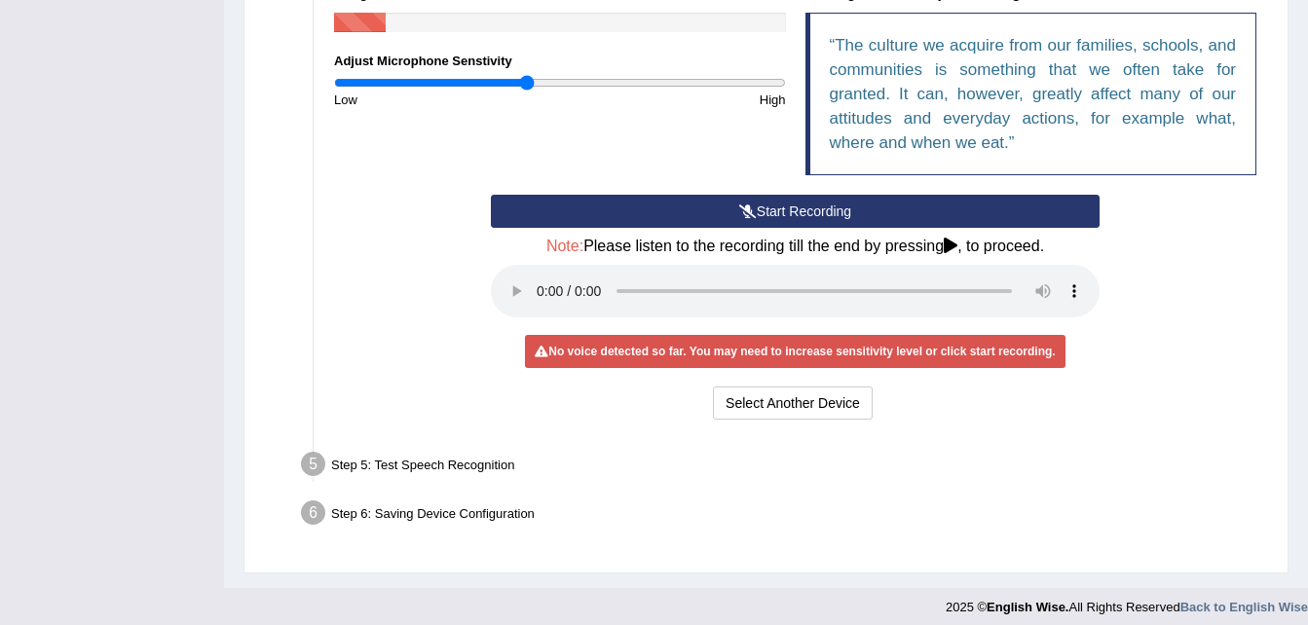
scroll to position [512, 0]
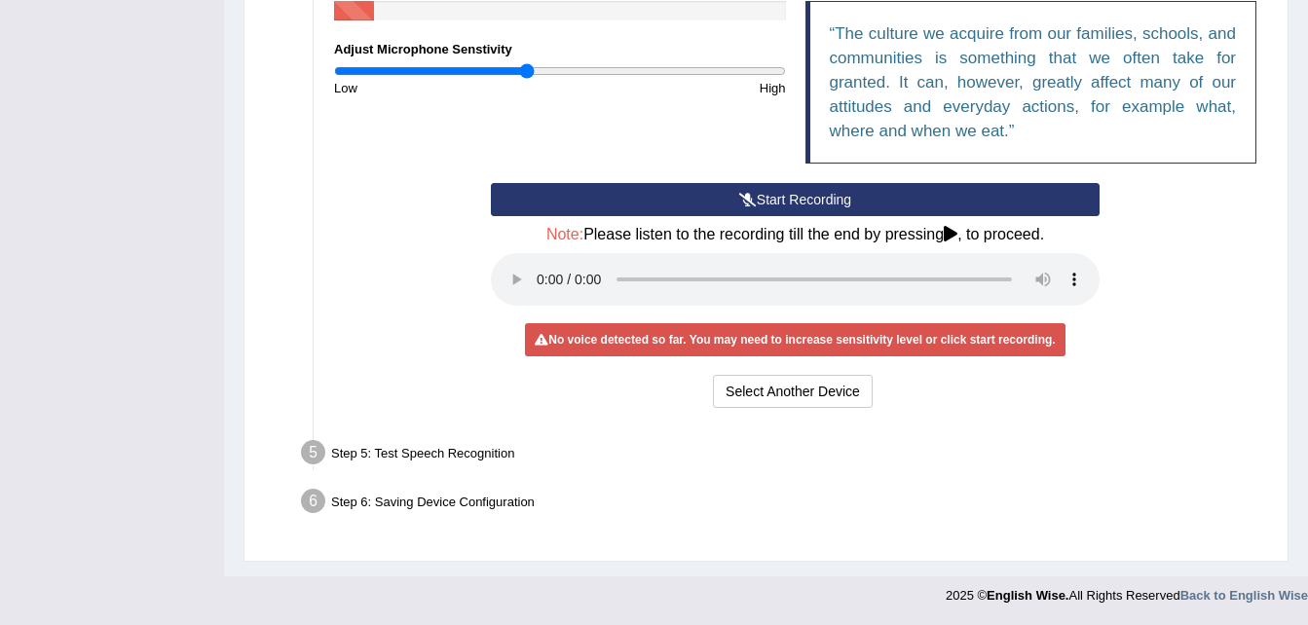
click at [382, 441] on div "Step 5: Test Speech Recognition" at bounding box center [785, 455] width 986 height 43
click at [794, 403] on button "Select Another Device" at bounding box center [793, 391] width 160 height 33
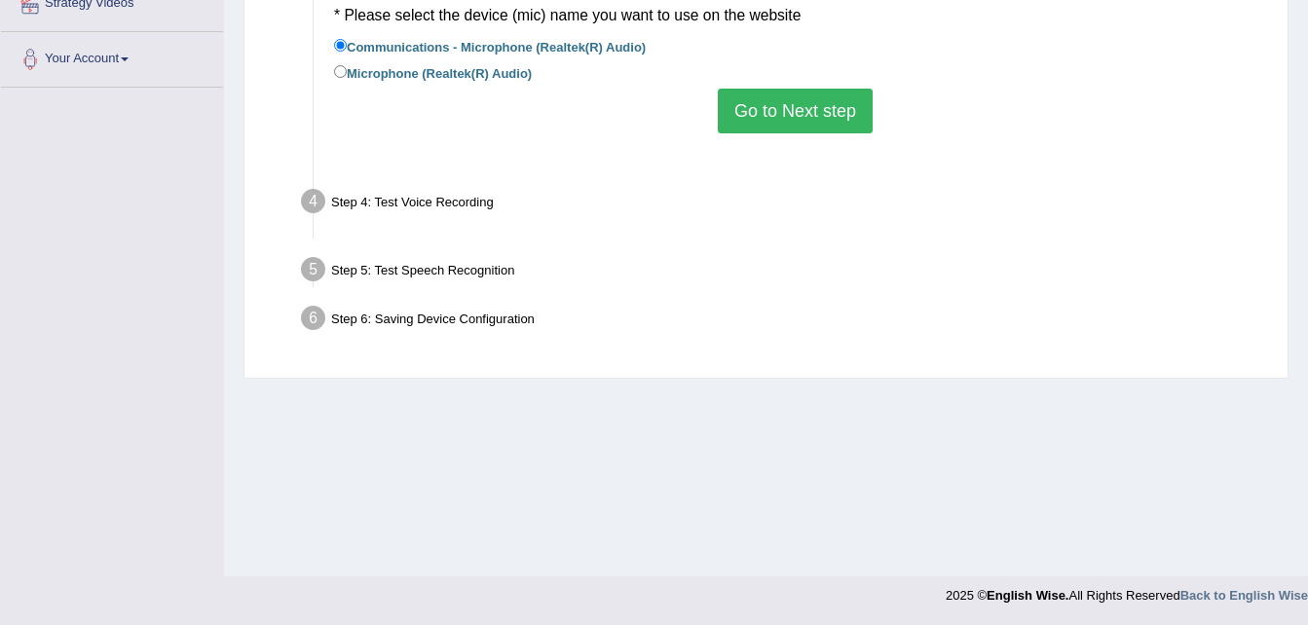
scroll to position [397, 0]
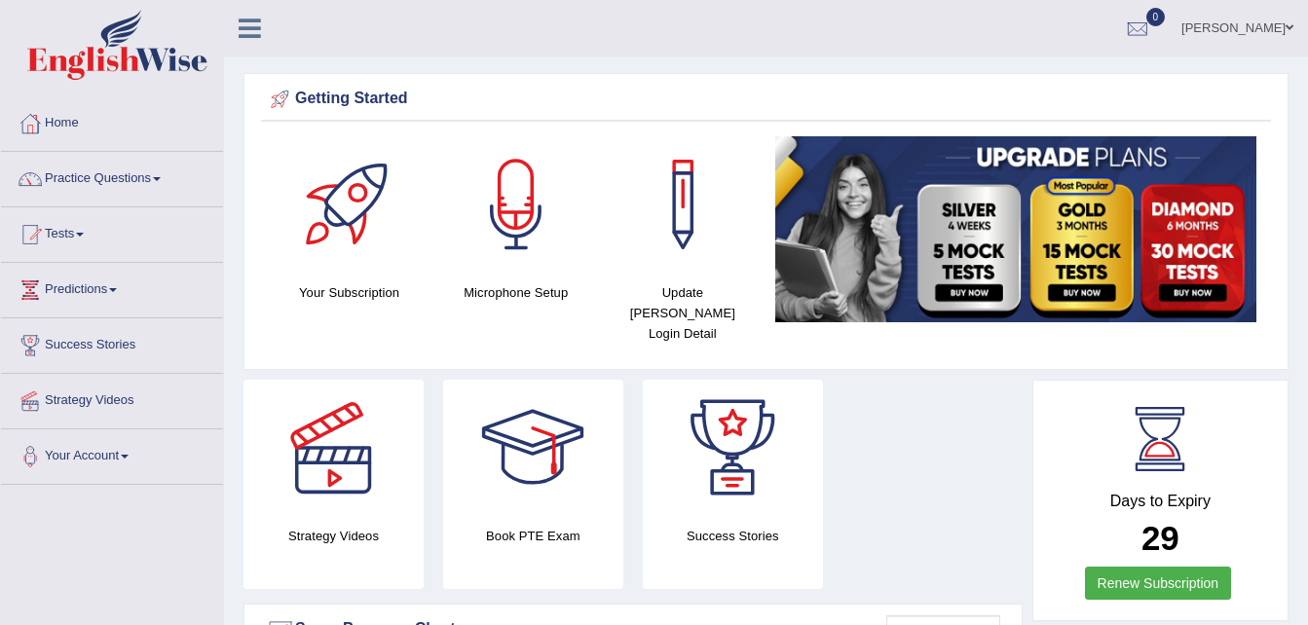
click at [1201, 215] on img at bounding box center [1015, 229] width 481 height 186
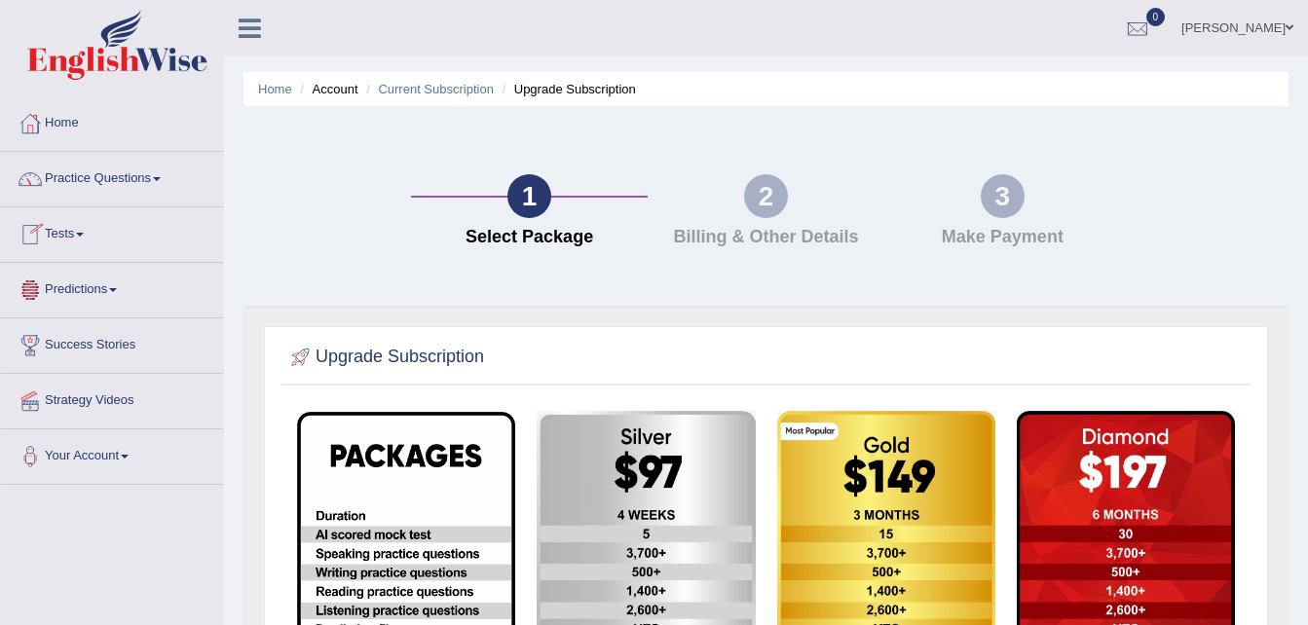
click at [50, 131] on link "Home" at bounding box center [112, 120] width 222 height 49
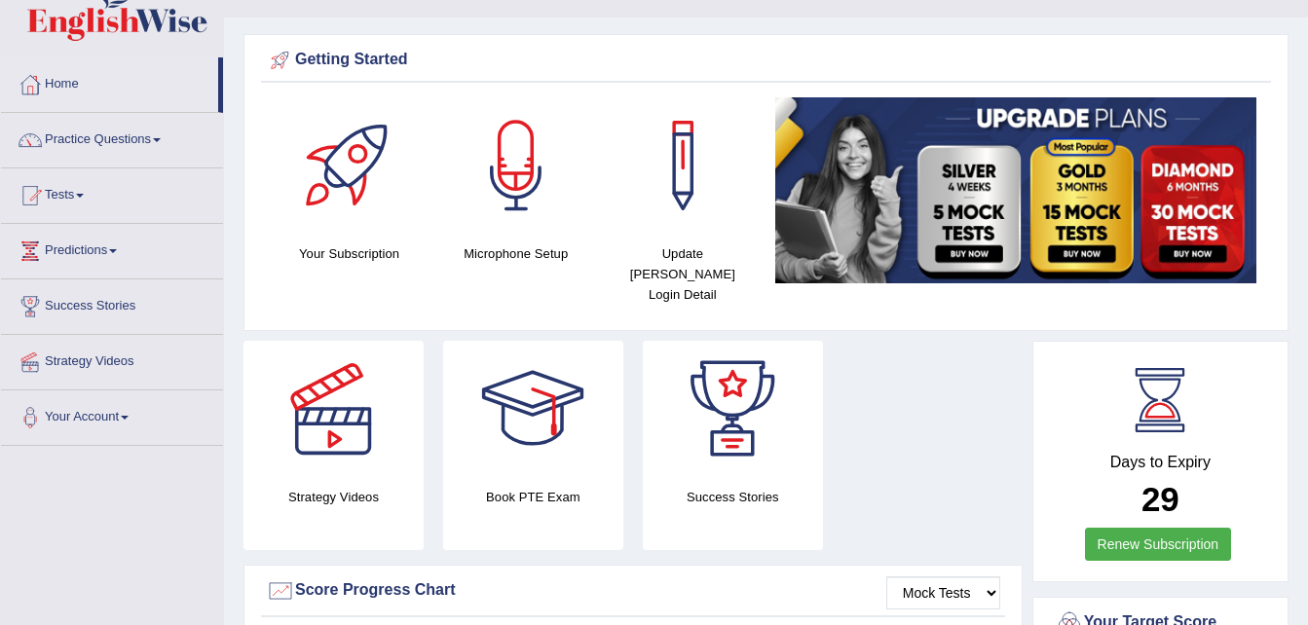
scroll to position [78, 0]
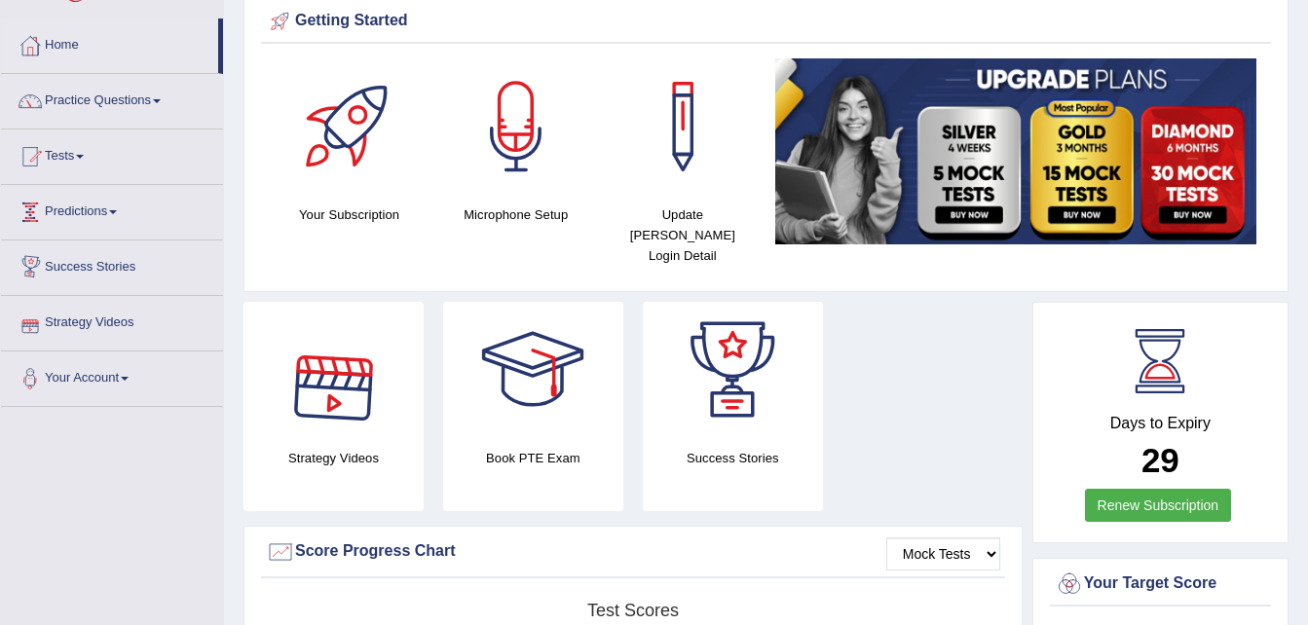
click at [75, 212] on link "Predictions" at bounding box center [112, 209] width 222 height 49
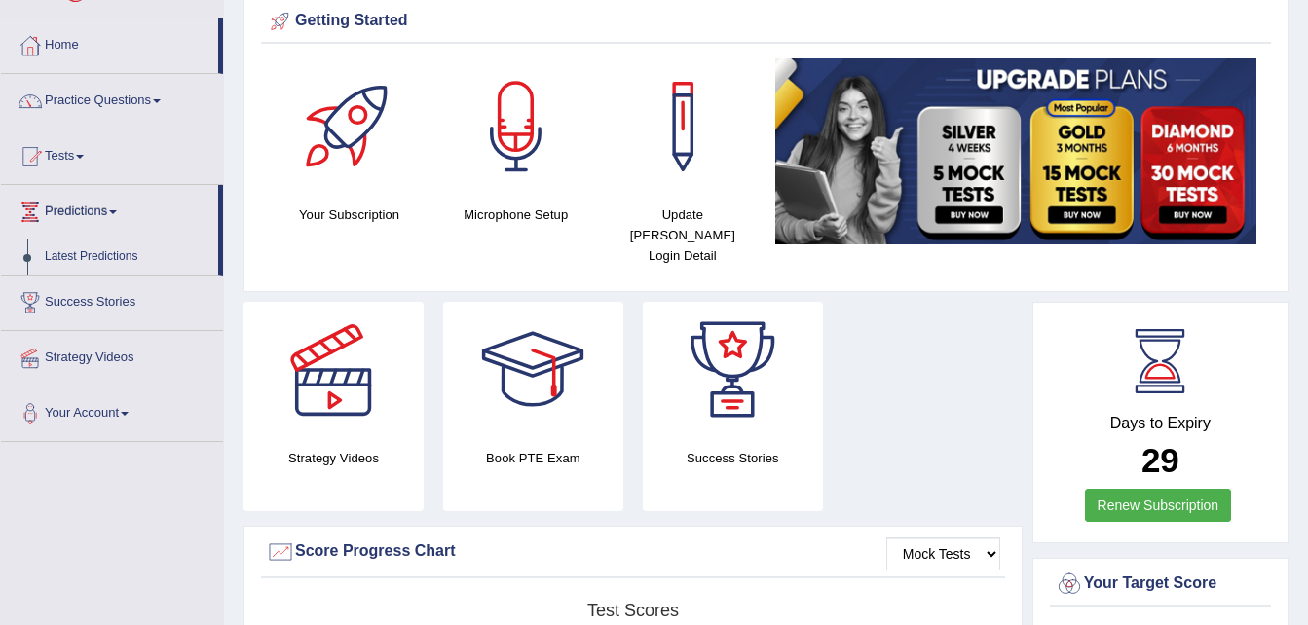
click at [75, 212] on link "Predictions" at bounding box center [109, 209] width 217 height 49
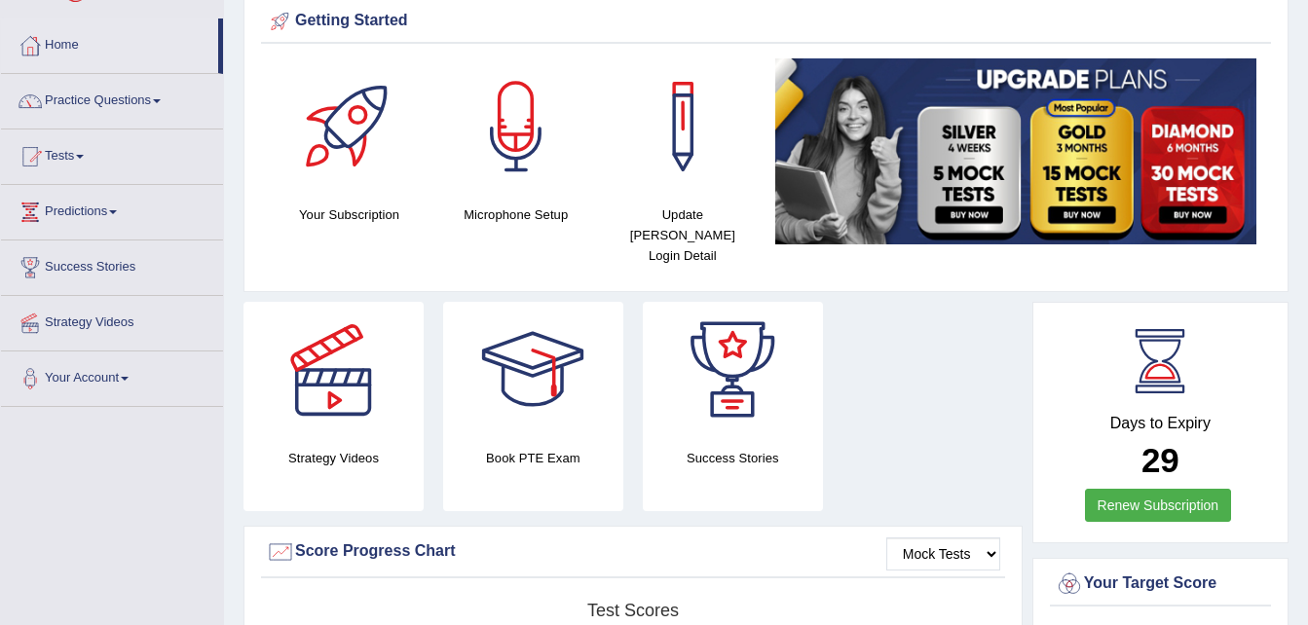
click at [75, 212] on link "Predictions" at bounding box center [112, 209] width 222 height 49
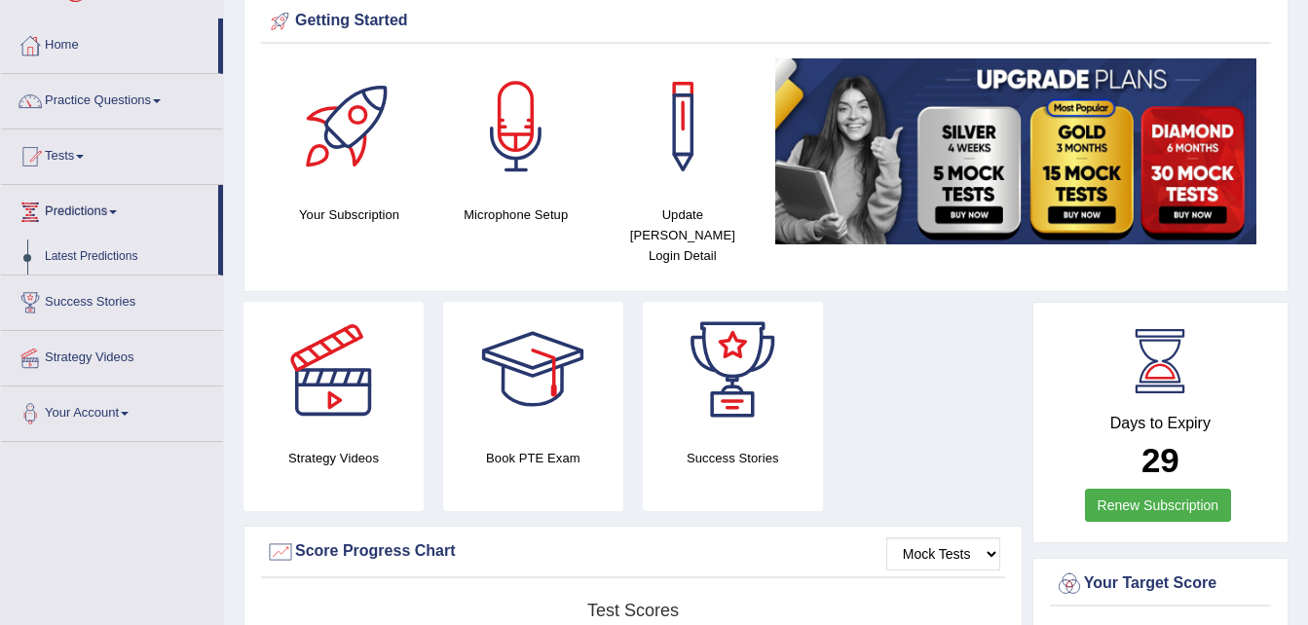
click at [98, 254] on link "Latest Predictions" at bounding box center [127, 257] width 182 height 35
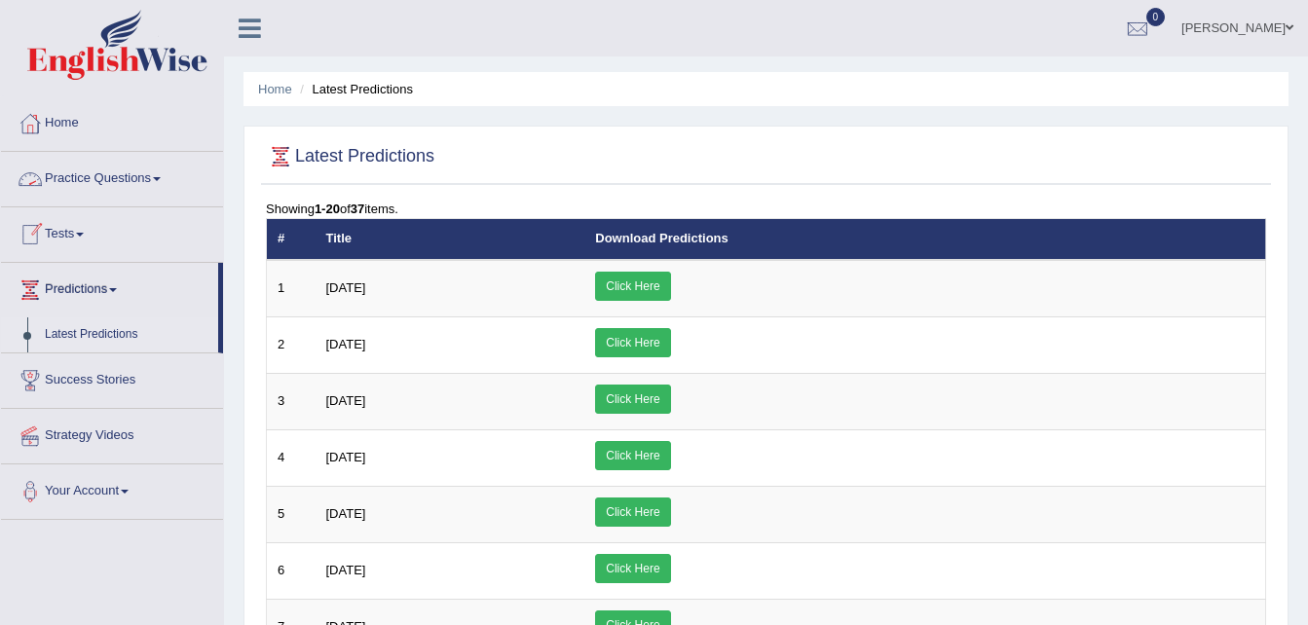
click at [72, 174] on link "Practice Questions" at bounding box center [112, 176] width 222 height 49
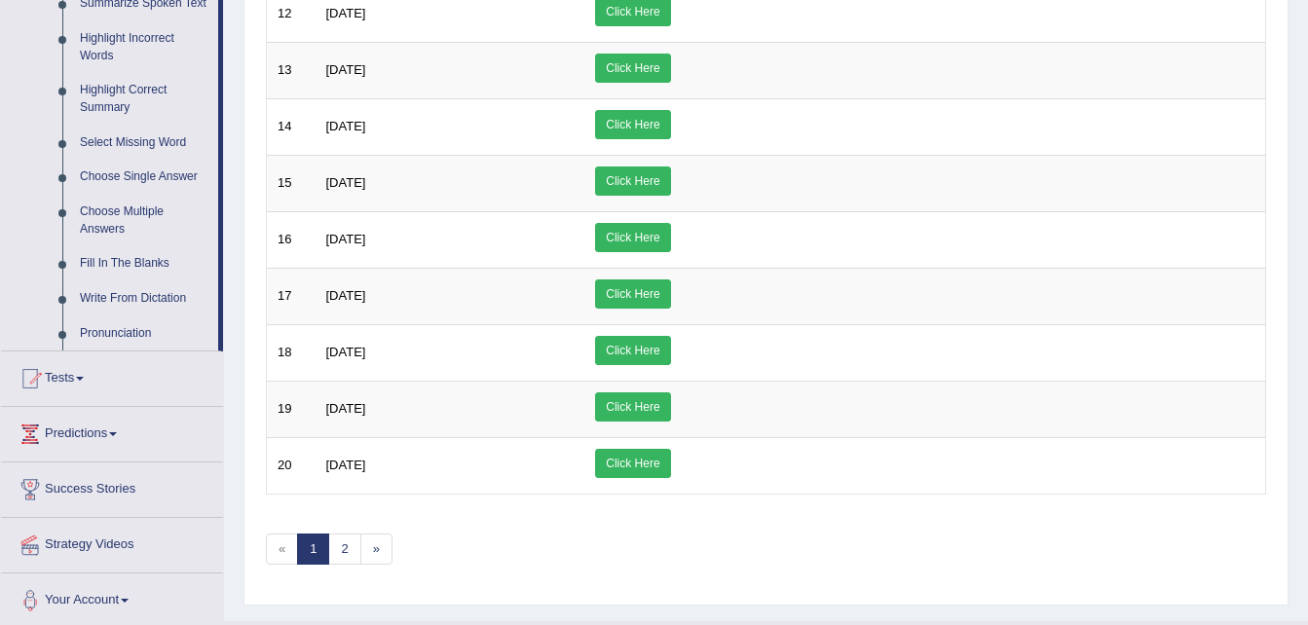
scroll to position [941, 0]
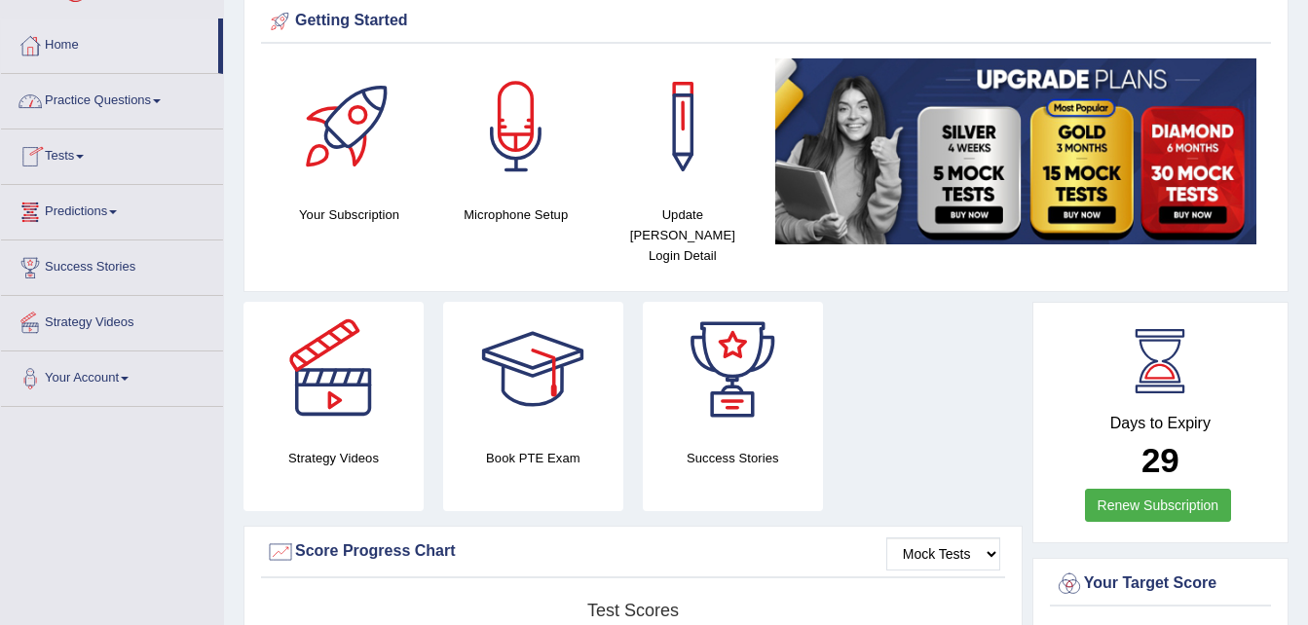
click at [91, 106] on link "Practice Questions" at bounding box center [112, 98] width 222 height 49
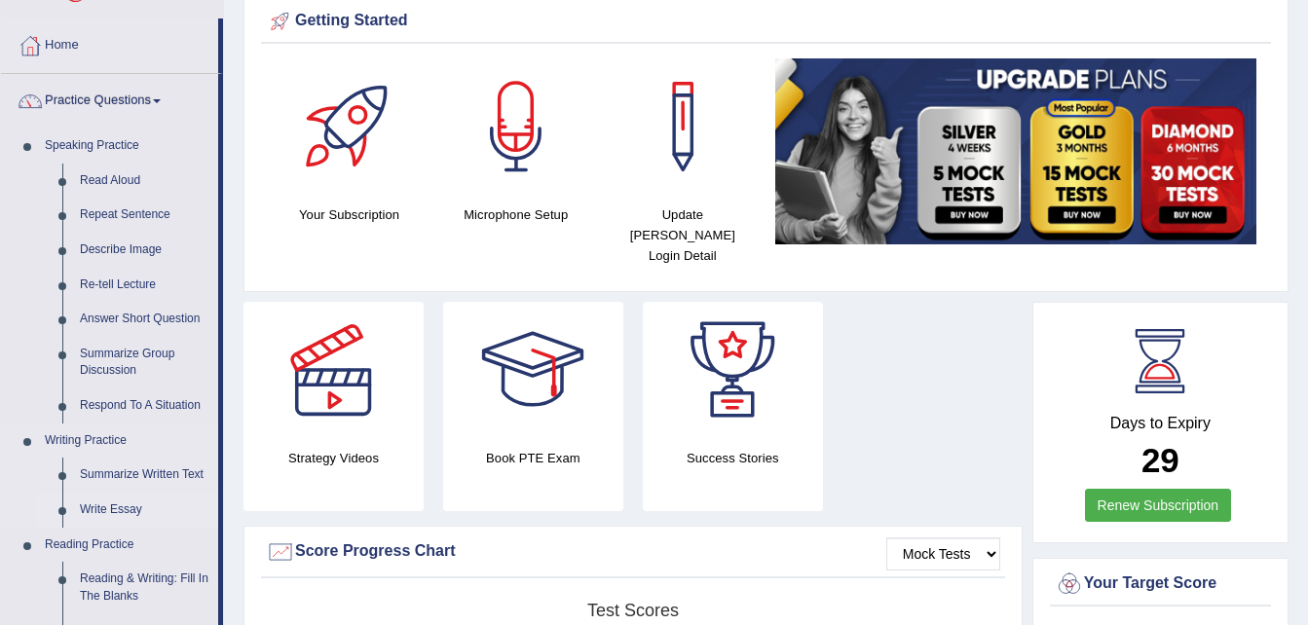
click at [126, 509] on link "Write Essay" at bounding box center [144, 510] width 147 height 35
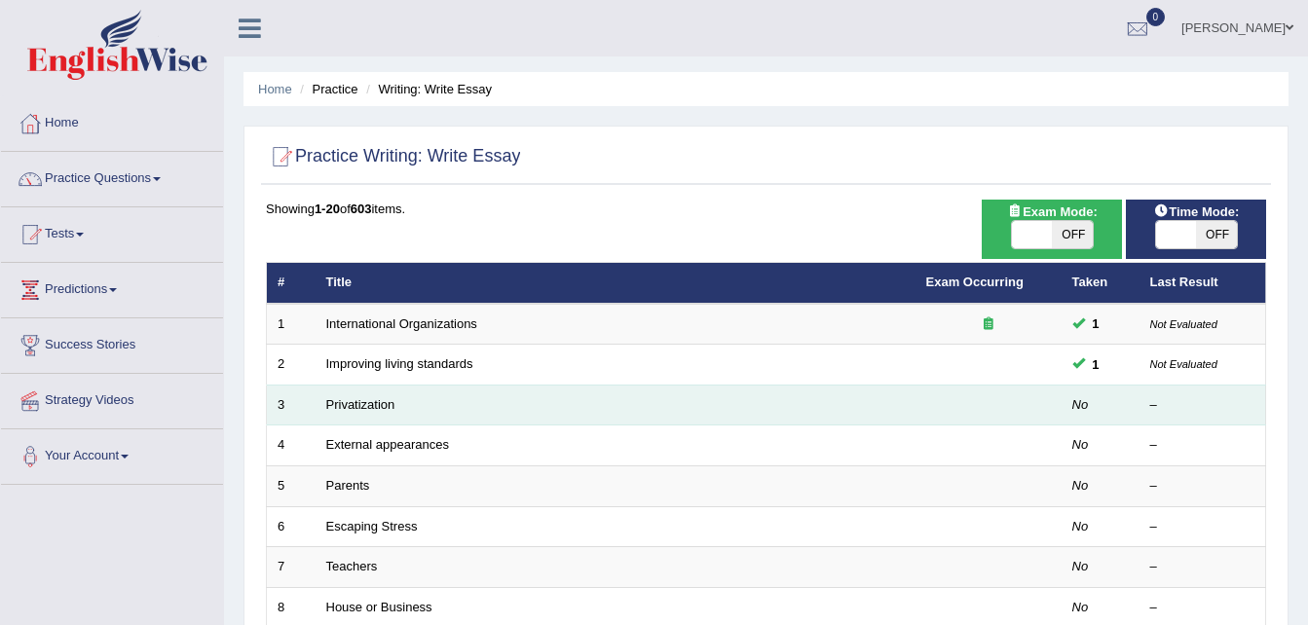
click at [401, 397] on td "Privatization" at bounding box center [615, 405] width 600 height 41
click at [347, 405] on link "Privatization" at bounding box center [360, 404] width 69 height 15
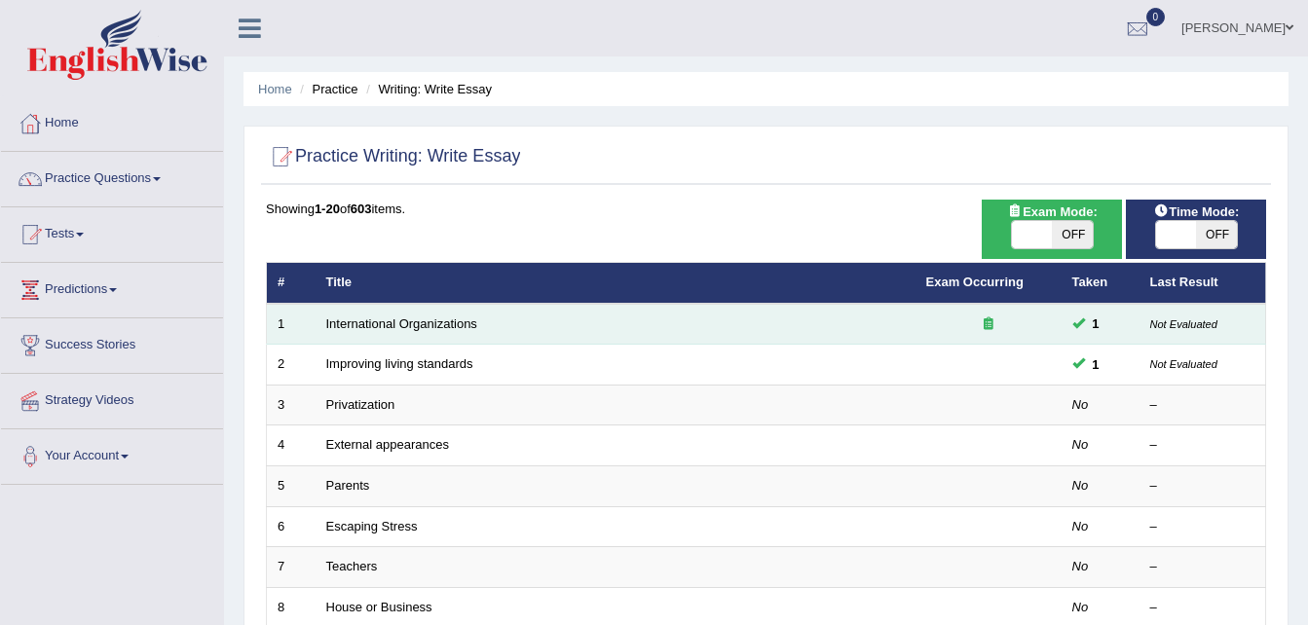
click at [1127, 326] on td "1" at bounding box center [1100, 324] width 78 height 41
click at [978, 330] on div at bounding box center [988, 324] width 125 height 18
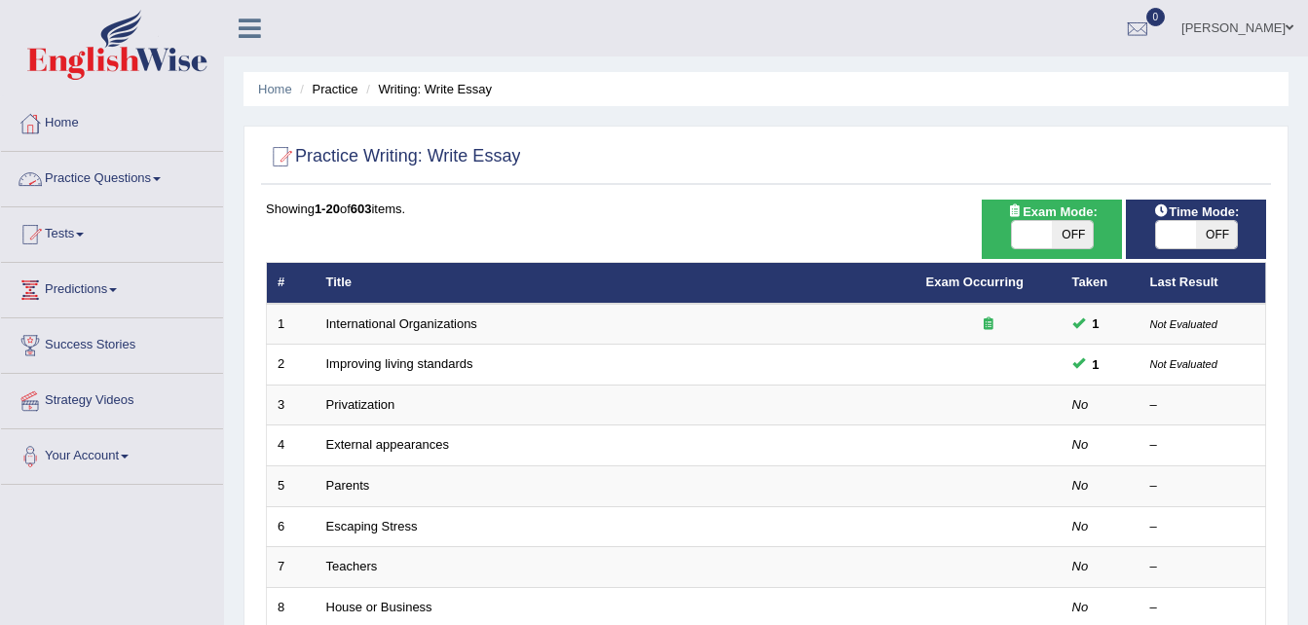
click at [107, 178] on link "Practice Questions" at bounding box center [112, 176] width 222 height 49
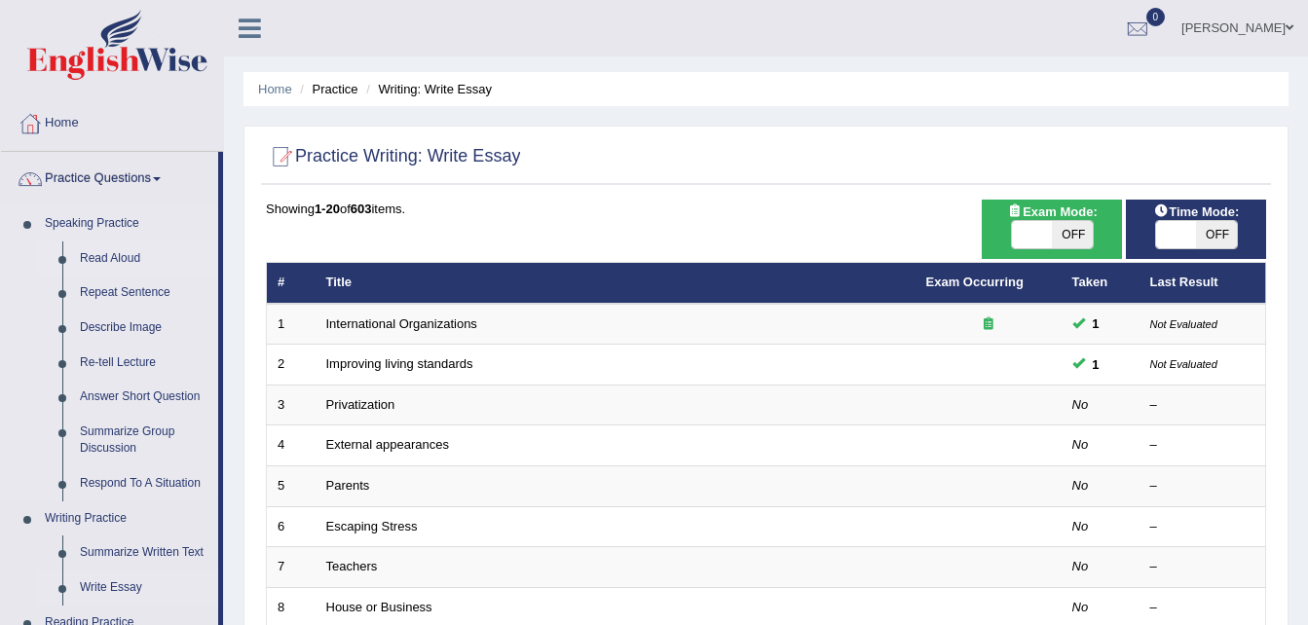
click at [107, 255] on link "Read Aloud" at bounding box center [144, 258] width 147 height 35
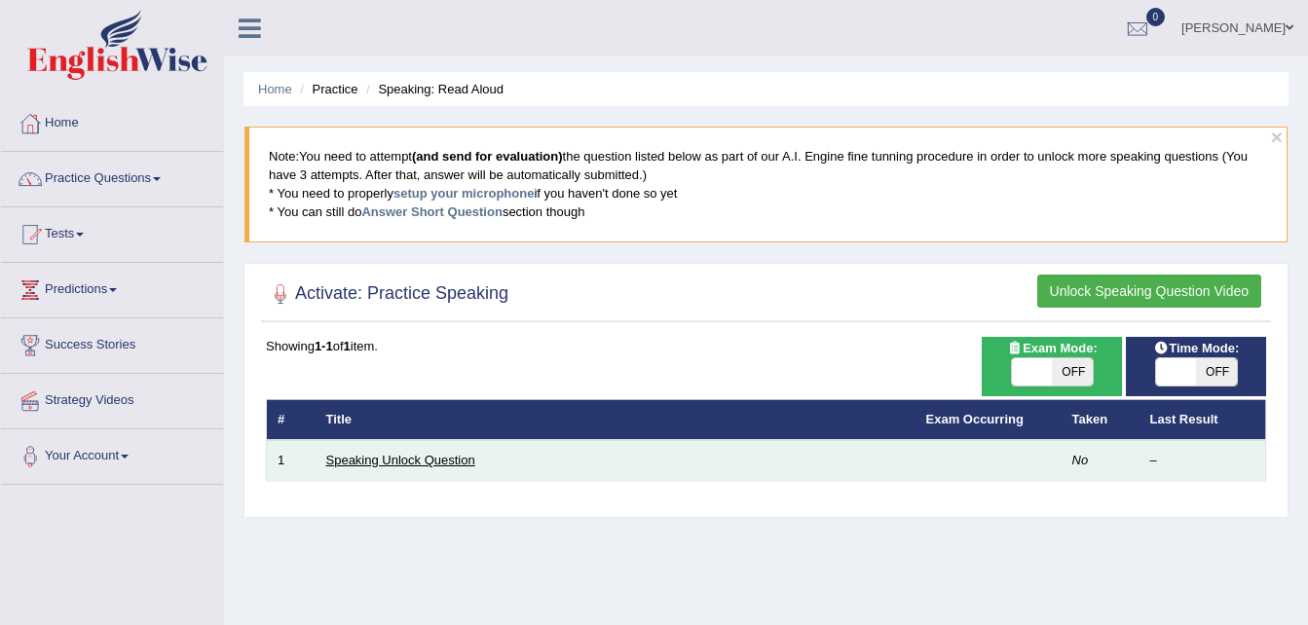
click at [381, 462] on link "Speaking Unlock Question" at bounding box center [400, 460] width 149 height 15
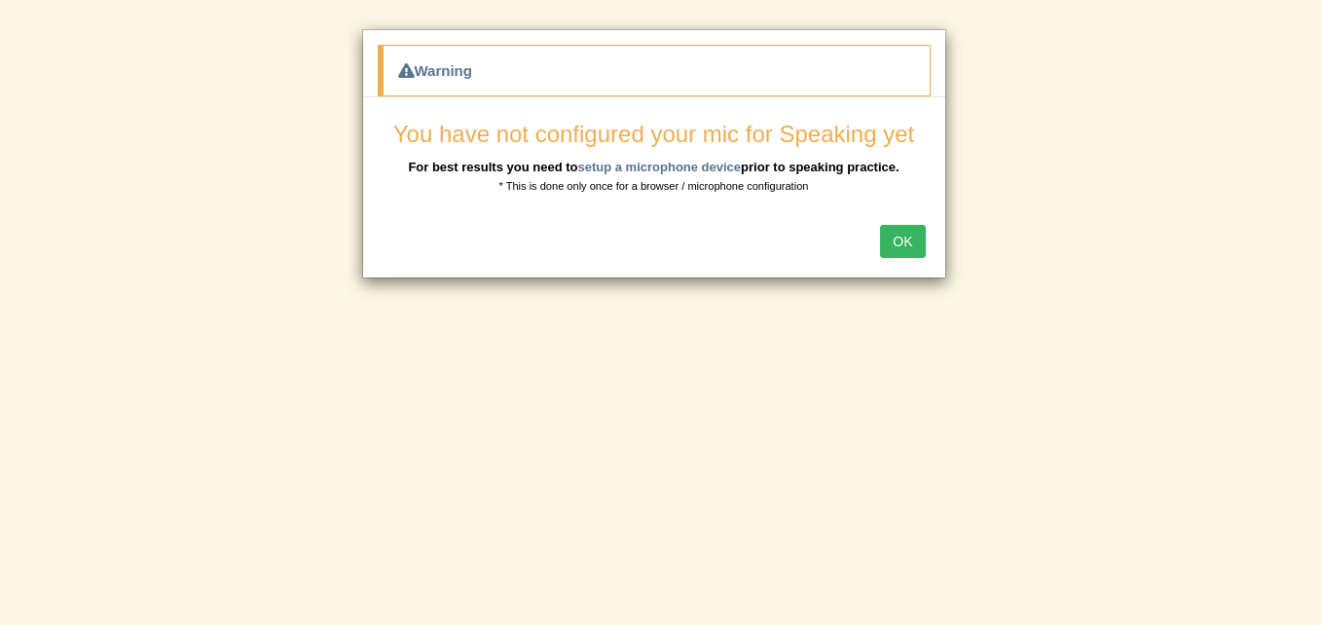
click at [893, 235] on button "OK" at bounding box center [902, 241] width 45 height 33
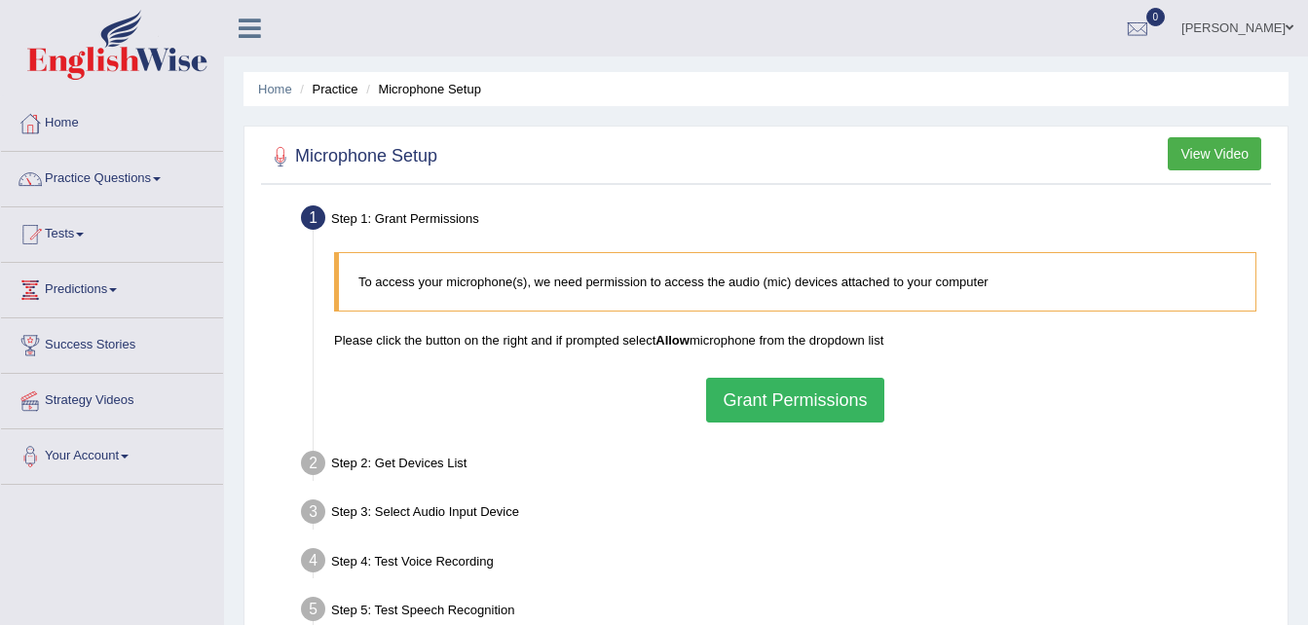
click at [1219, 152] on button "View Video" at bounding box center [1213, 153] width 93 height 33
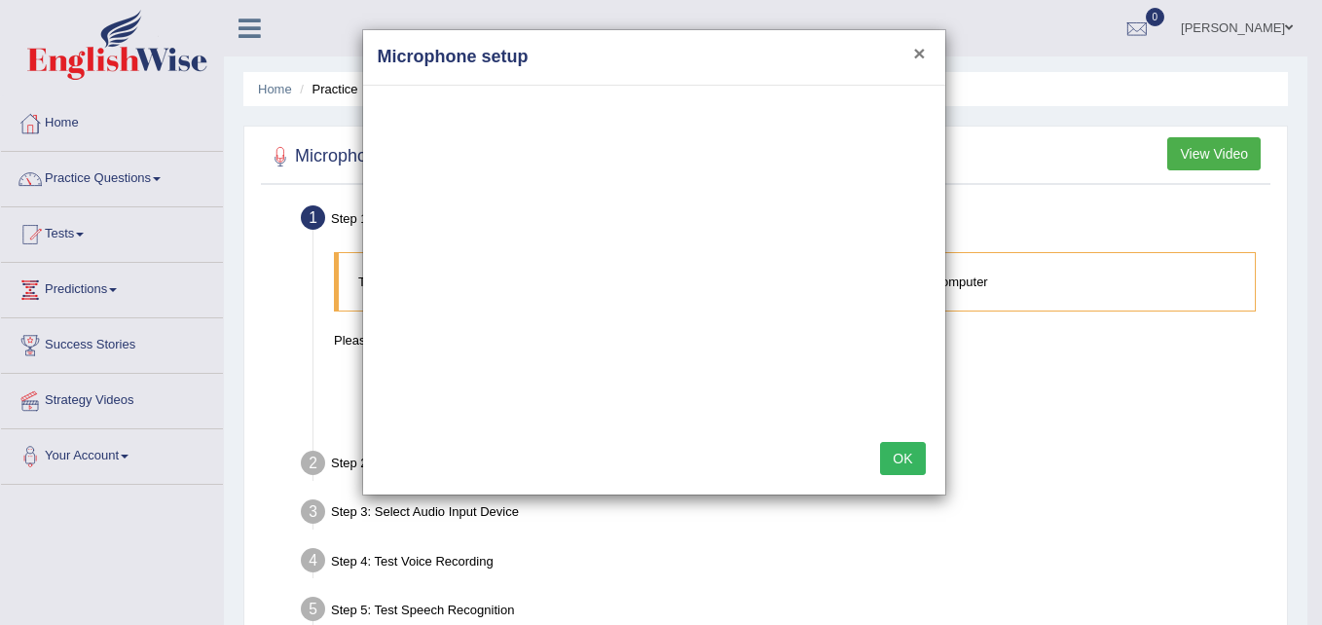
click at [921, 47] on button "×" at bounding box center [919, 53] width 12 height 20
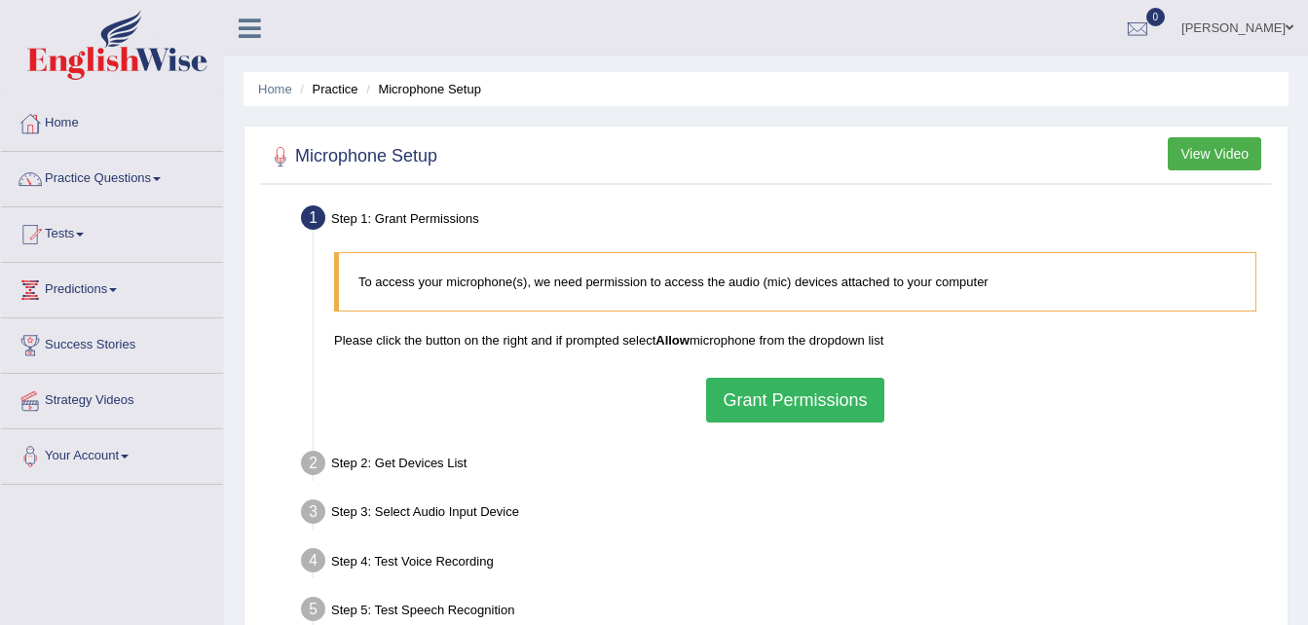
click at [784, 399] on button "Grant Permissions" at bounding box center [794, 400] width 177 height 45
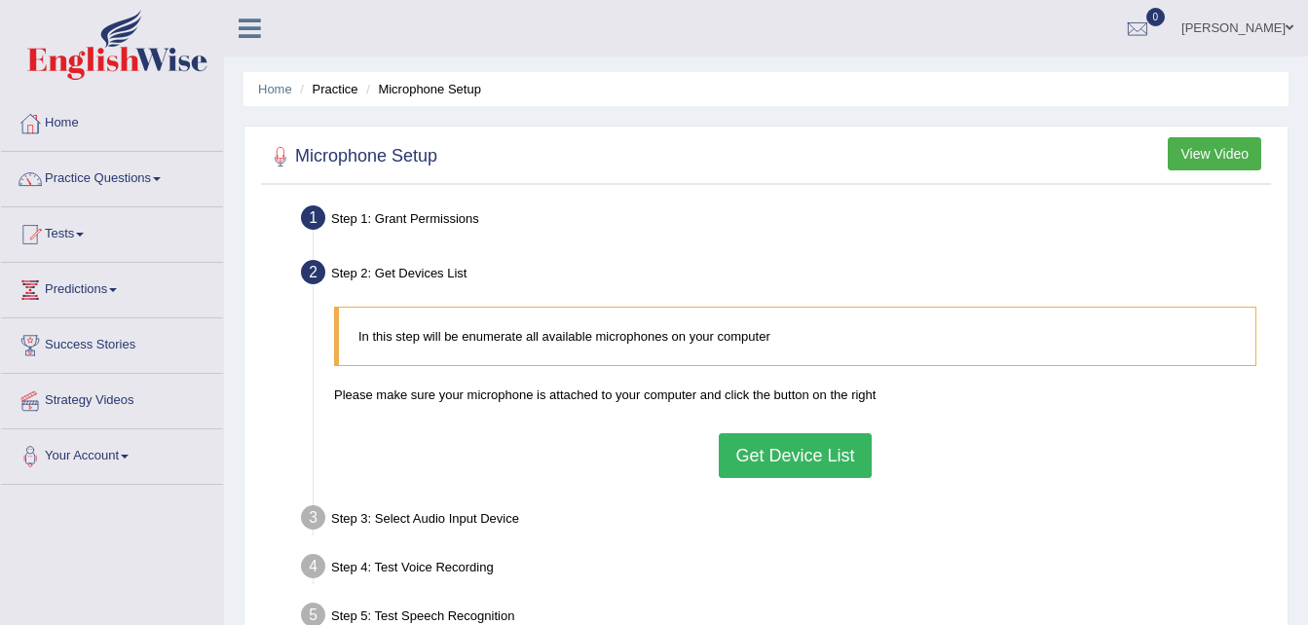
click at [809, 454] on button "Get Device List" at bounding box center [795, 455] width 152 height 45
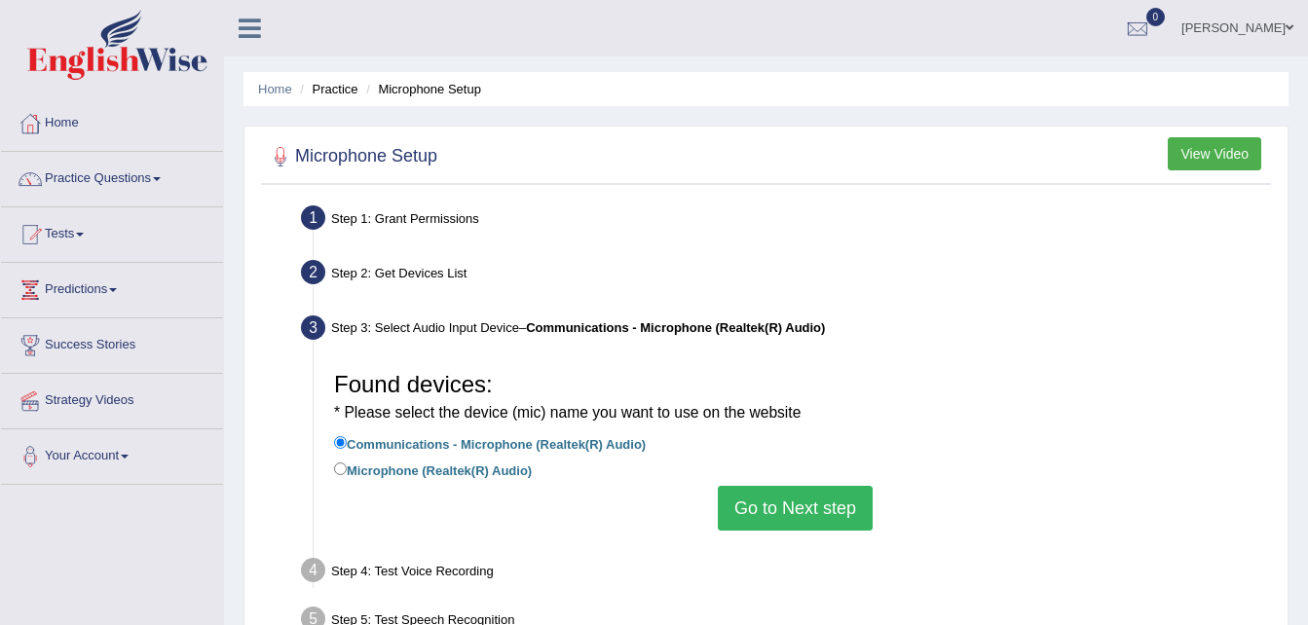
click at [803, 514] on button "Go to Next step" at bounding box center [795, 508] width 155 height 45
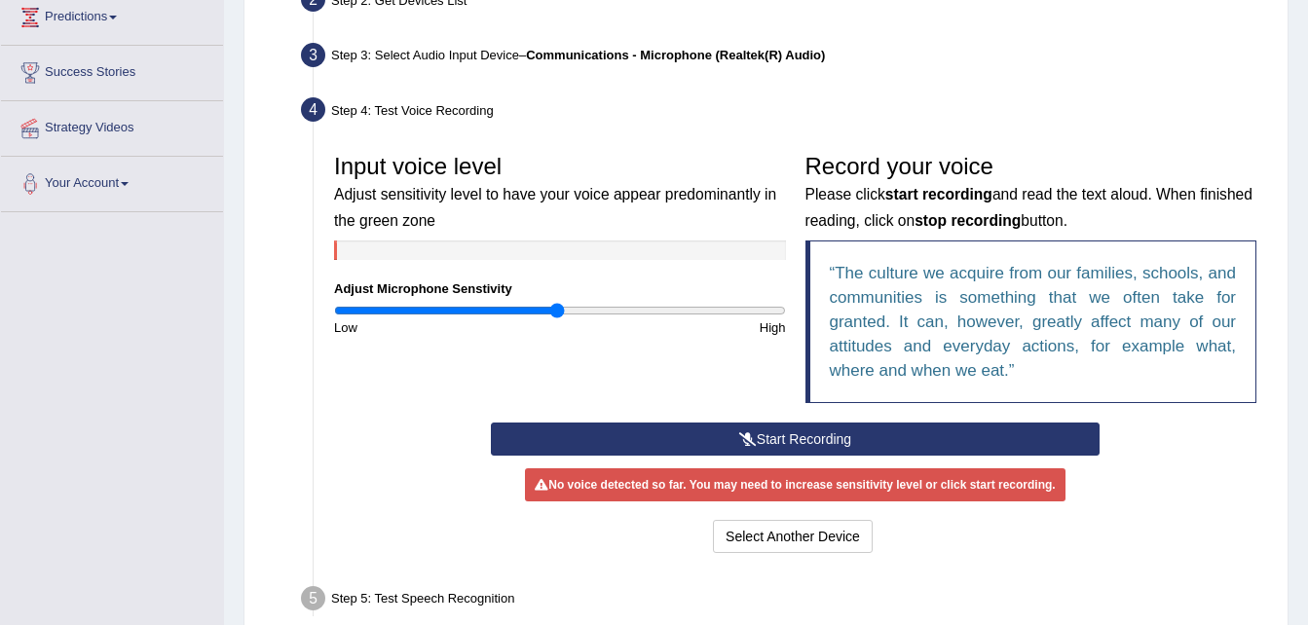
scroll to position [351, 0]
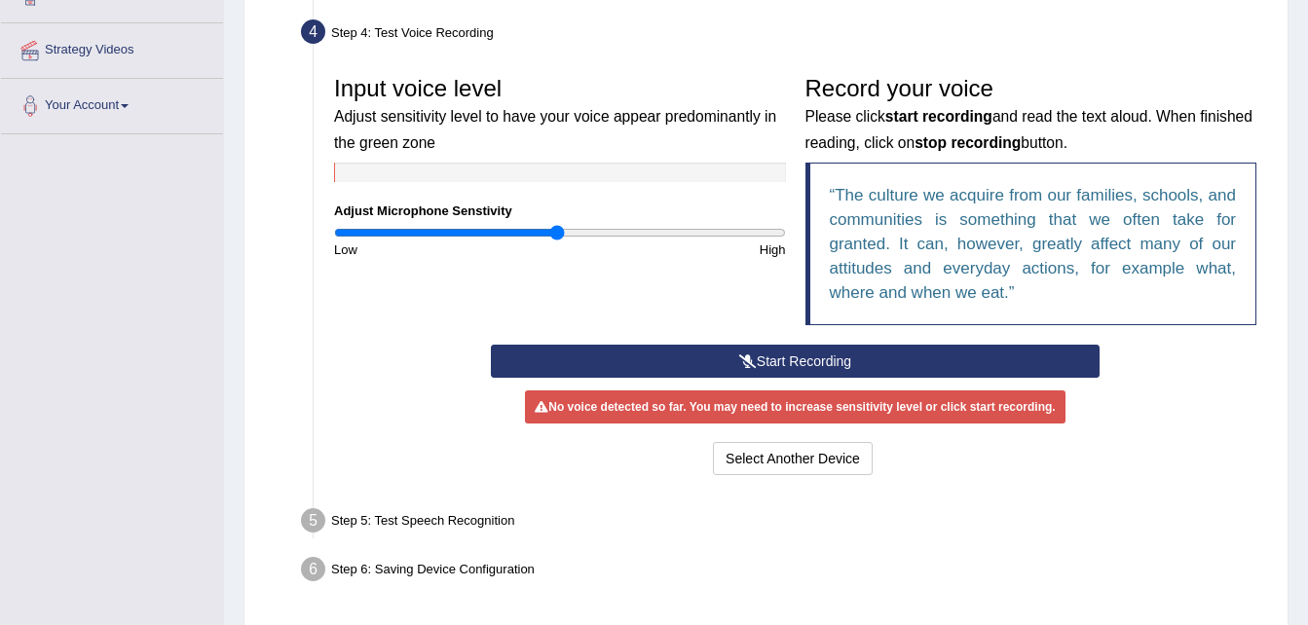
click at [690, 361] on button "Start Recording" at bounding box center [795, 361] width 609 height 33
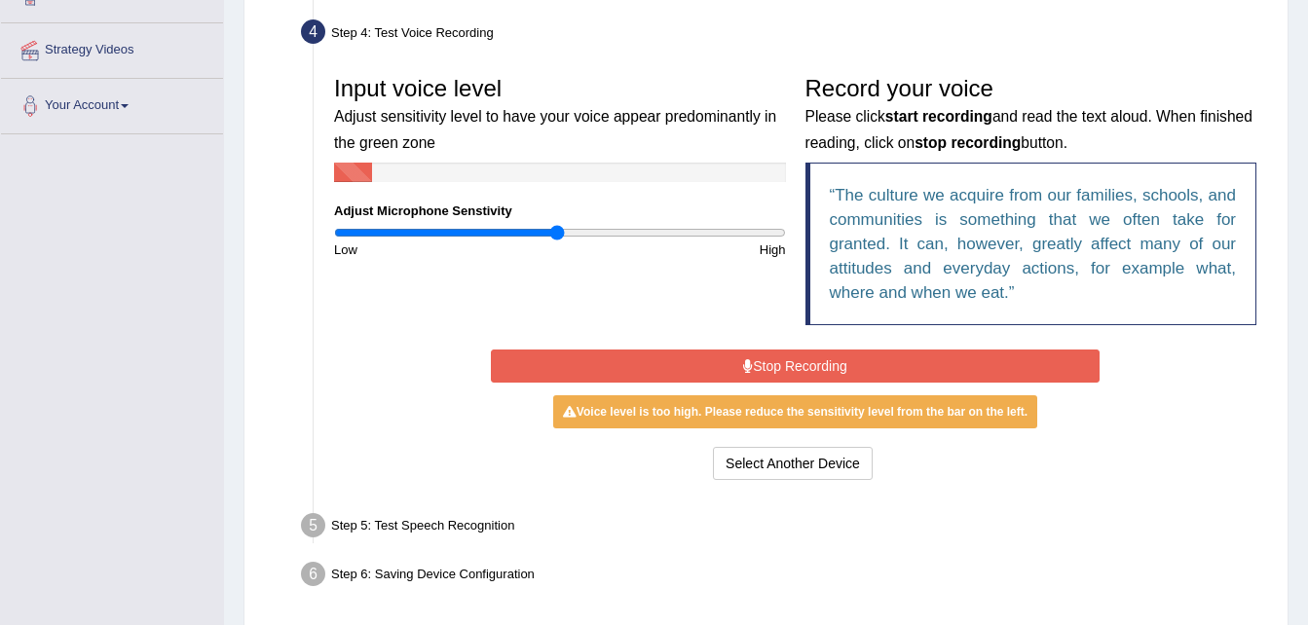
click at [730, 364] on button "Stop Recording" at bounding box center [795, 366] width 609 height 33
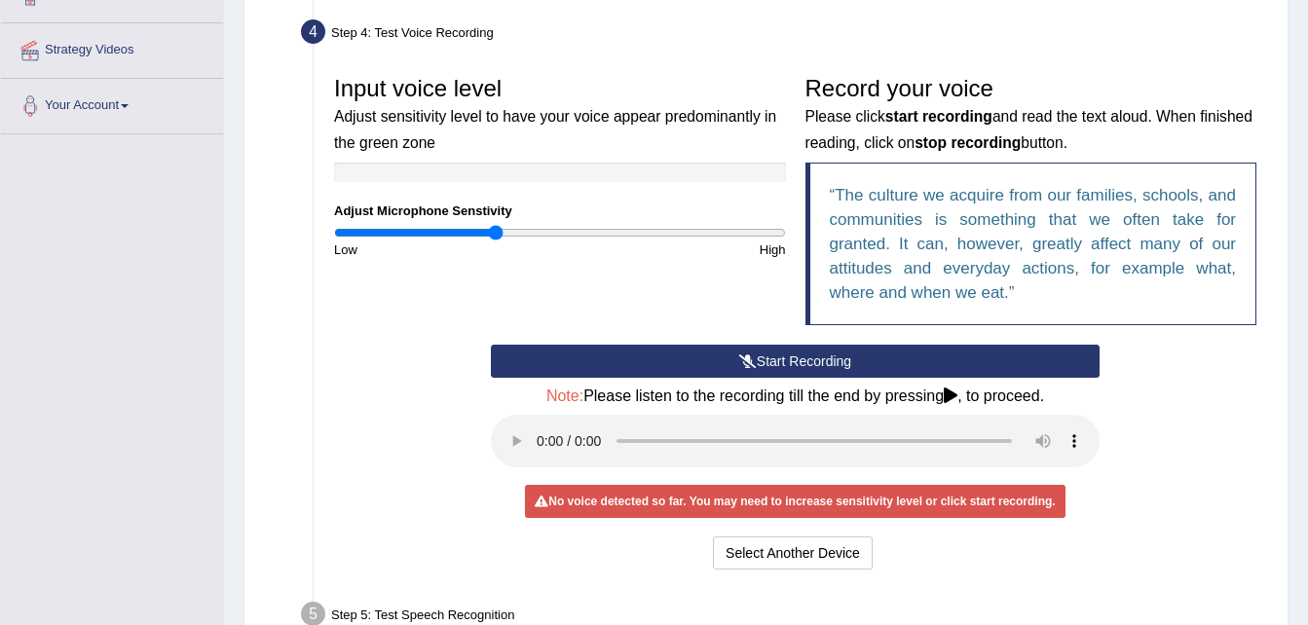
click at [497, 230] on input "range" at bounding box center [560, 233] width 452 height 16
click at [513, 230] on input "range" at bounding box center [560, 233] width 452 height 16
type input "0.92"
click at [540, 230] on input "range" at bounding box center [560, 233] width 452 height 16
click at [730, 556] on button "Select Another Device" at bounding box center [793, 552] width 160 height 33
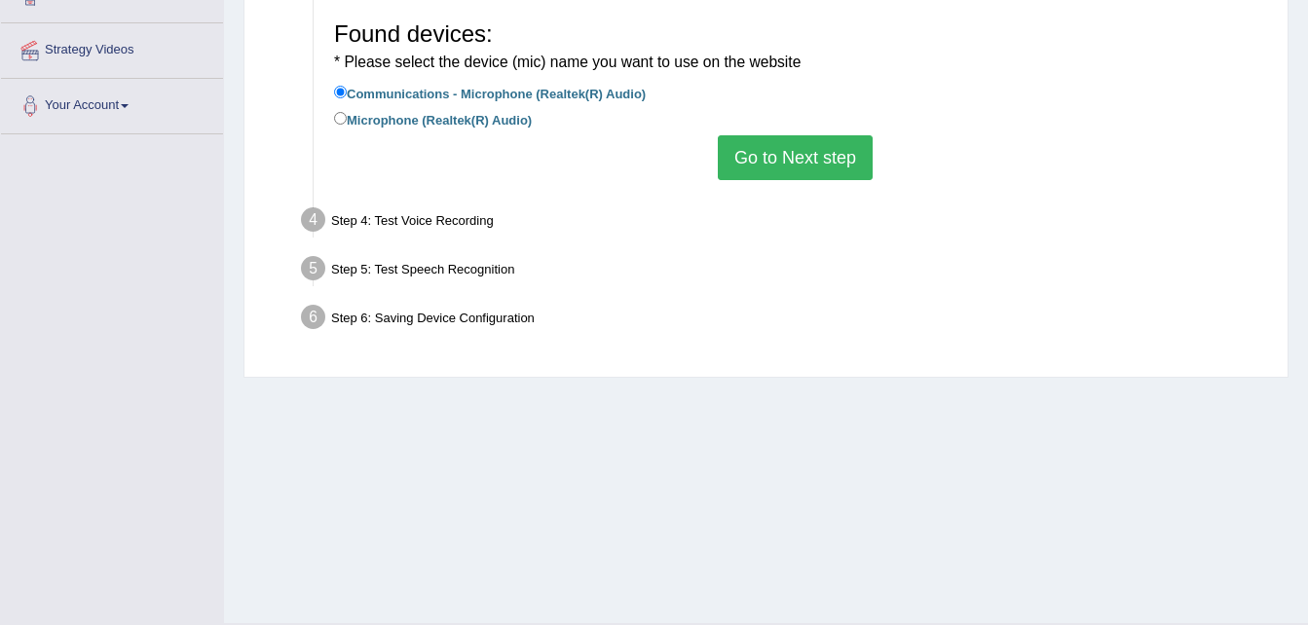
click at [823, 165] on button "Go to Next step" at bounding box center [795, 157] width 155 height 45
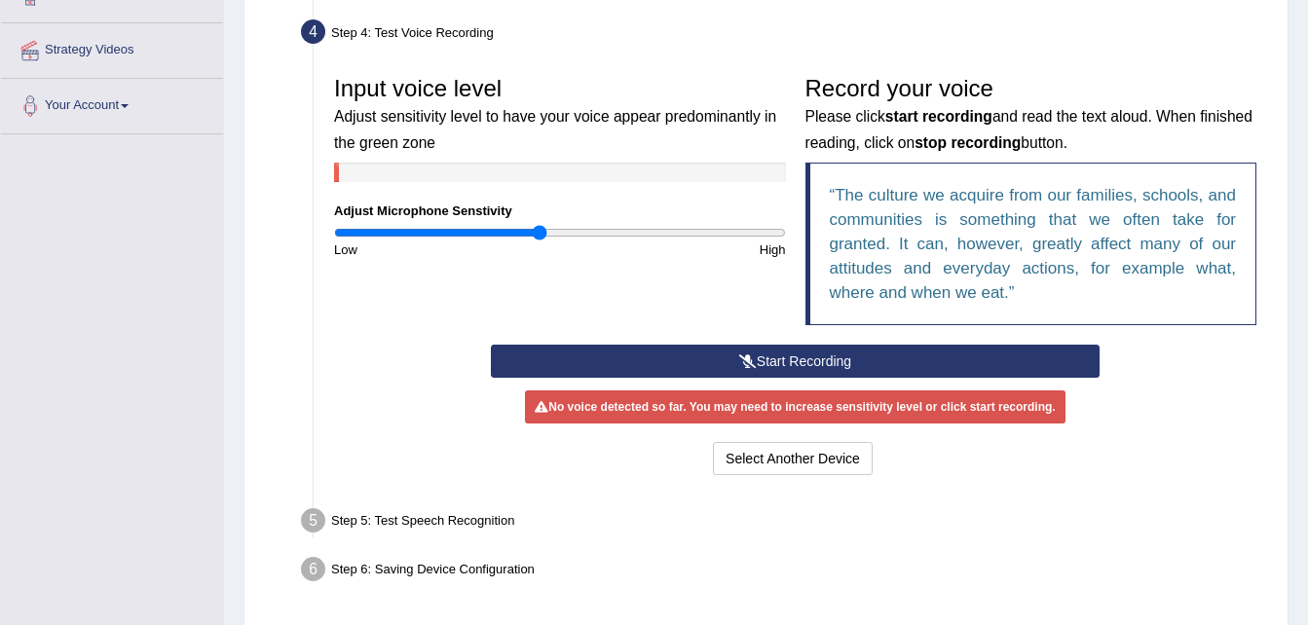
click at [763, 347] on button "Start Recording" at bounding box center [795, 361] width 609 height 33
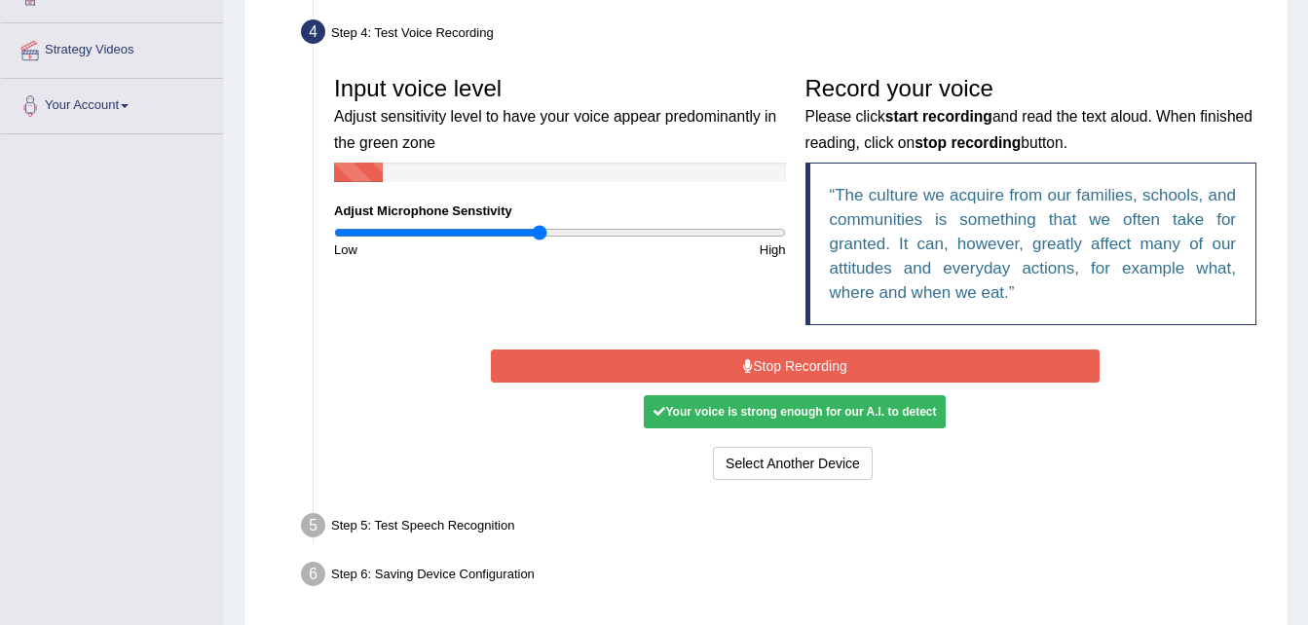
click at [756, 363] on button "Stop Recording" at bounding box center [795, 366] width 609 height 33
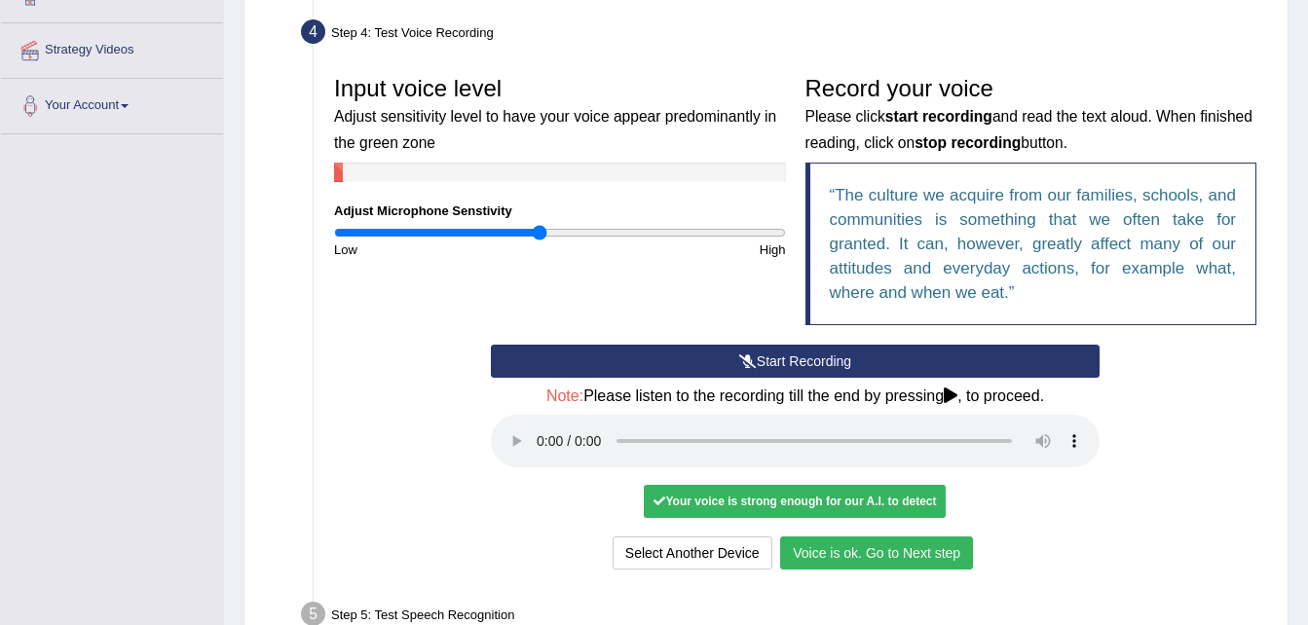
click at [864, 563] on button "Voice is ok. Go to Next step" at bounding box center [876, 552] width 193 height 33
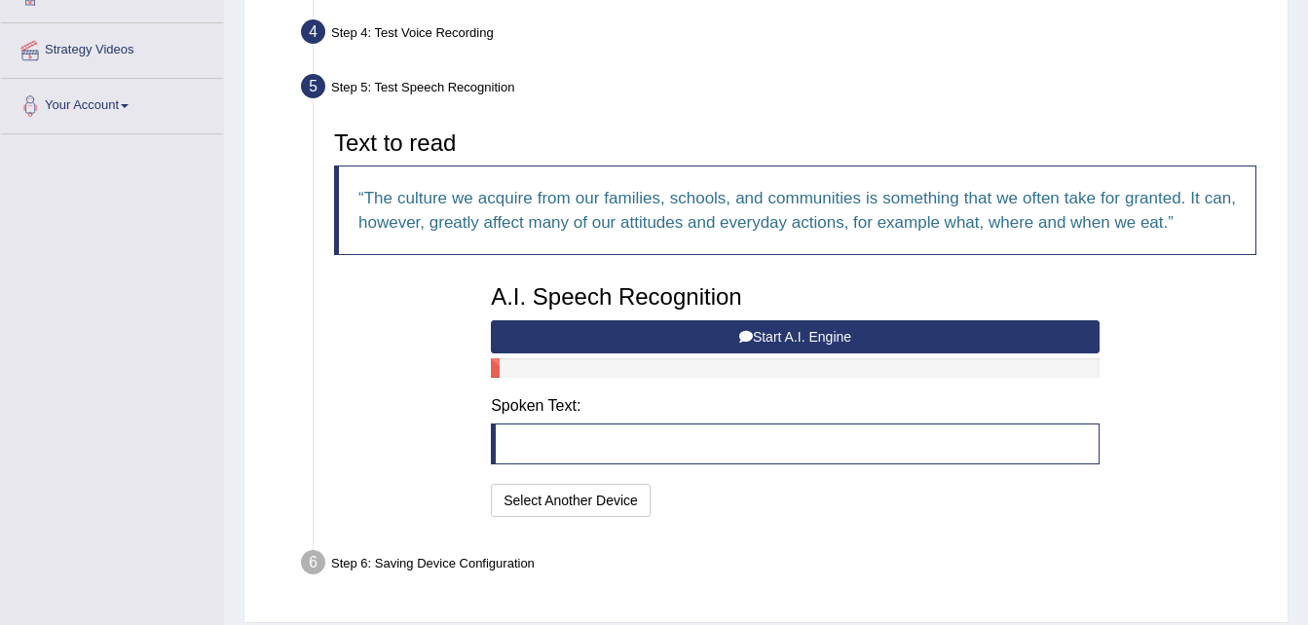
click at [779, 329] on button "Start A.I. Engine" at bounding box center [795, 336] width 609 height 33
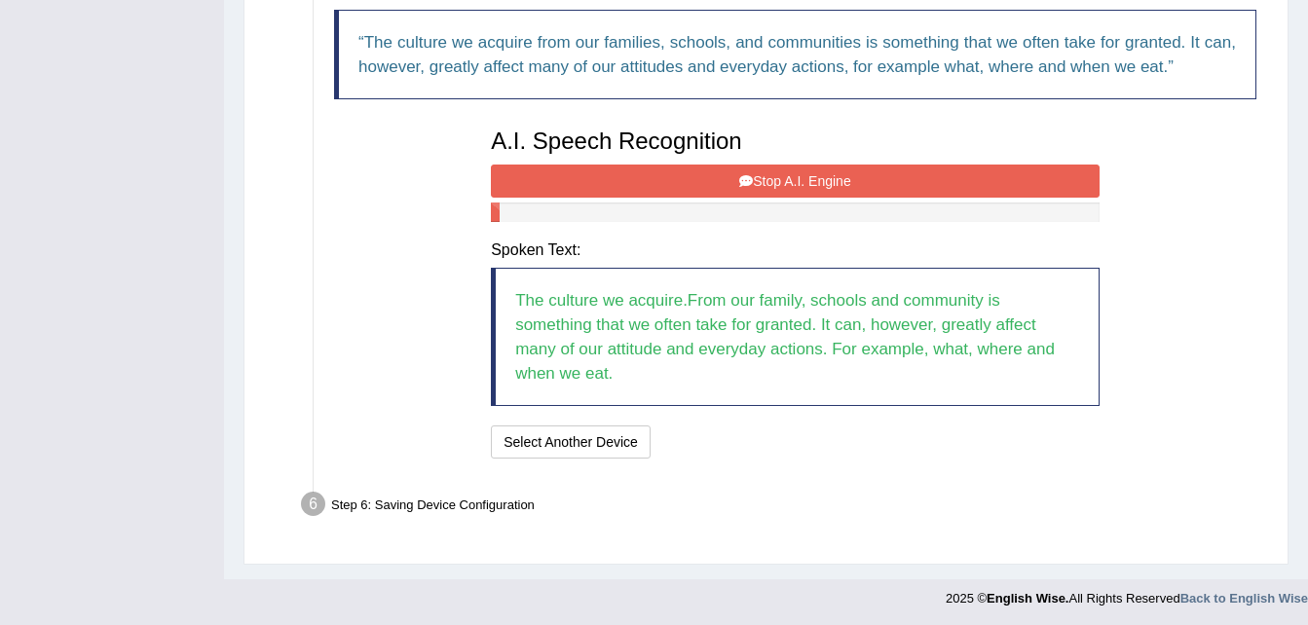
scroll to position [509, 0]
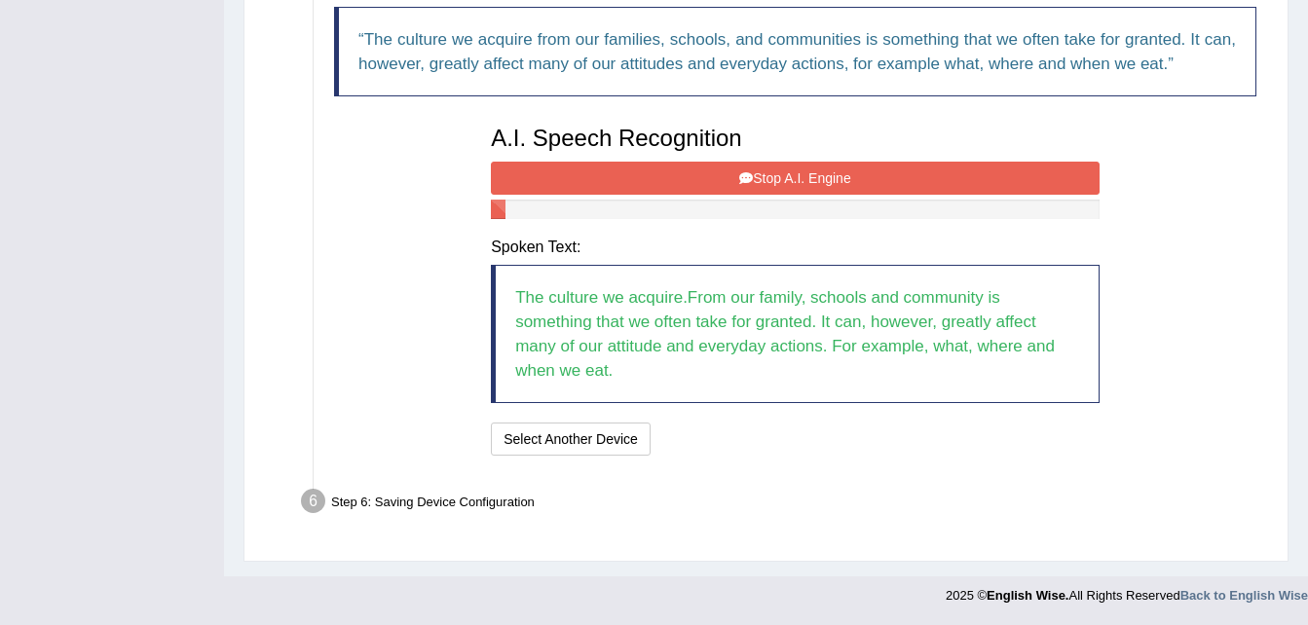
click at [777, 165] on button "Stop A.I. Engine" at bounding box center [795, 178] width 609 height 33
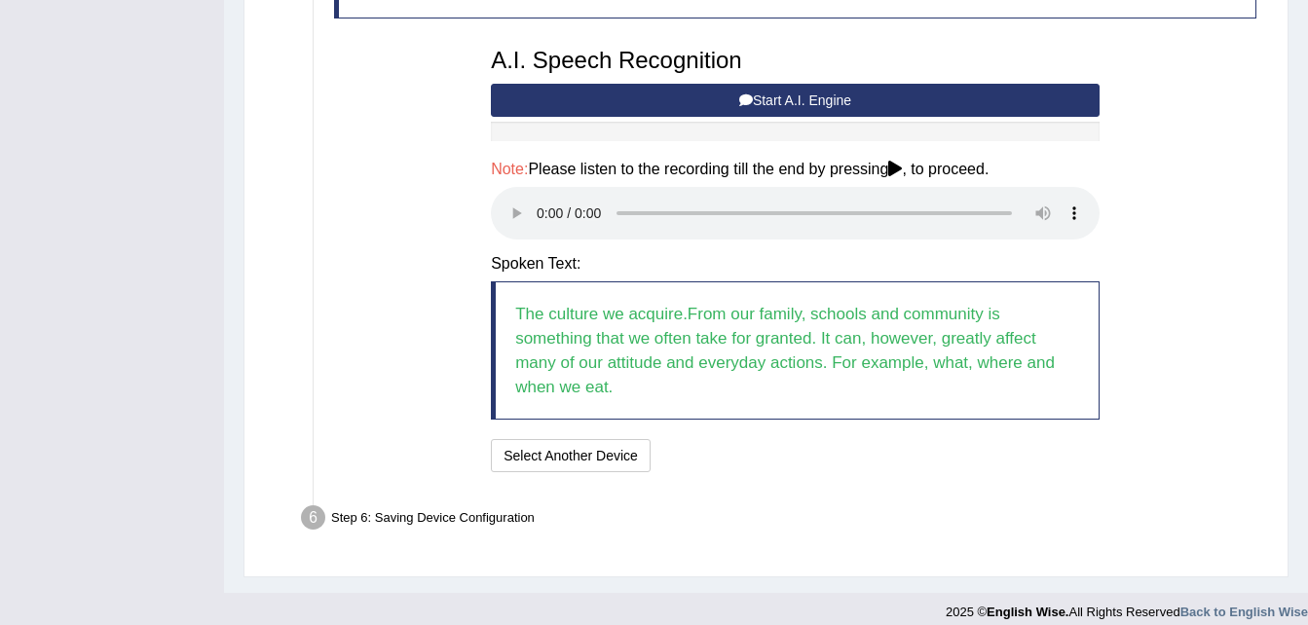
scroll to position [604, 0]
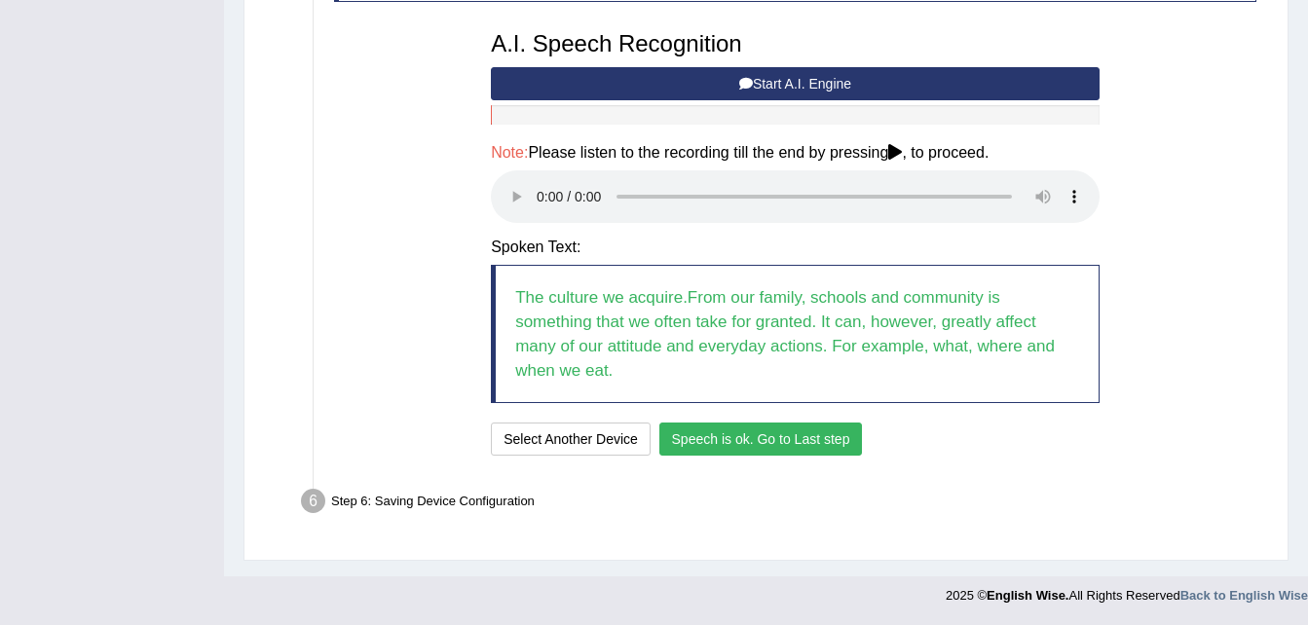
click at [714, 447] on button "Speech is ok. Go to Last step" at bounding box center [760, 439] width 203 height 33
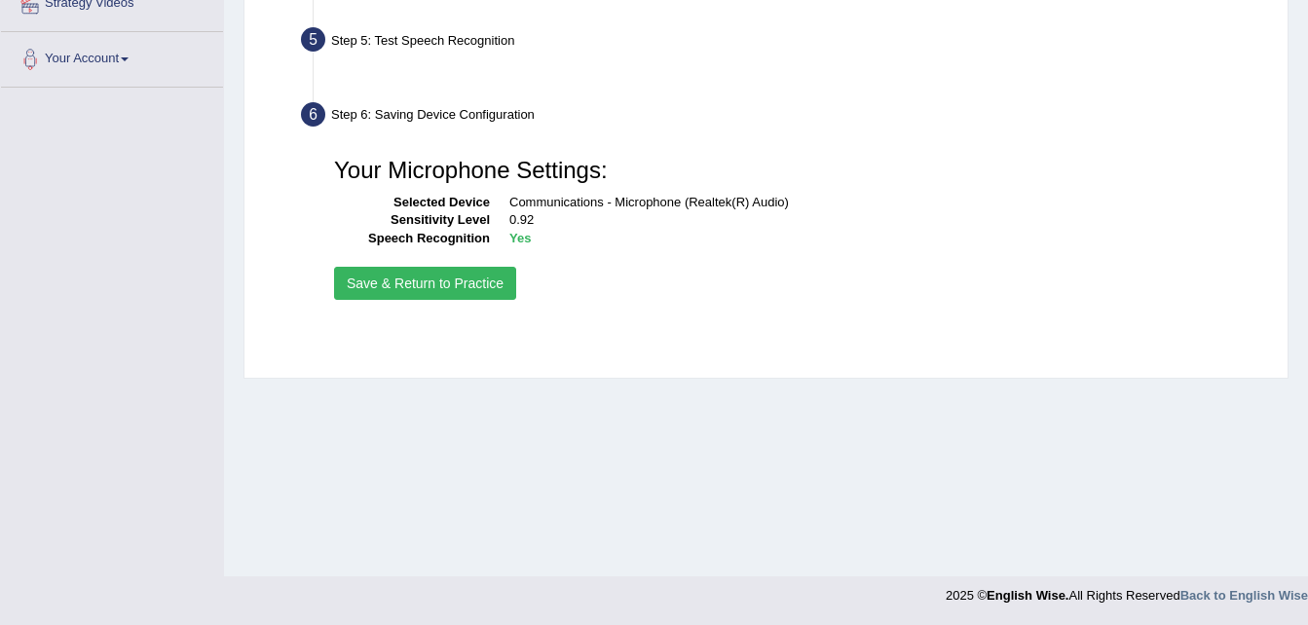
scroll to position [397, 0]
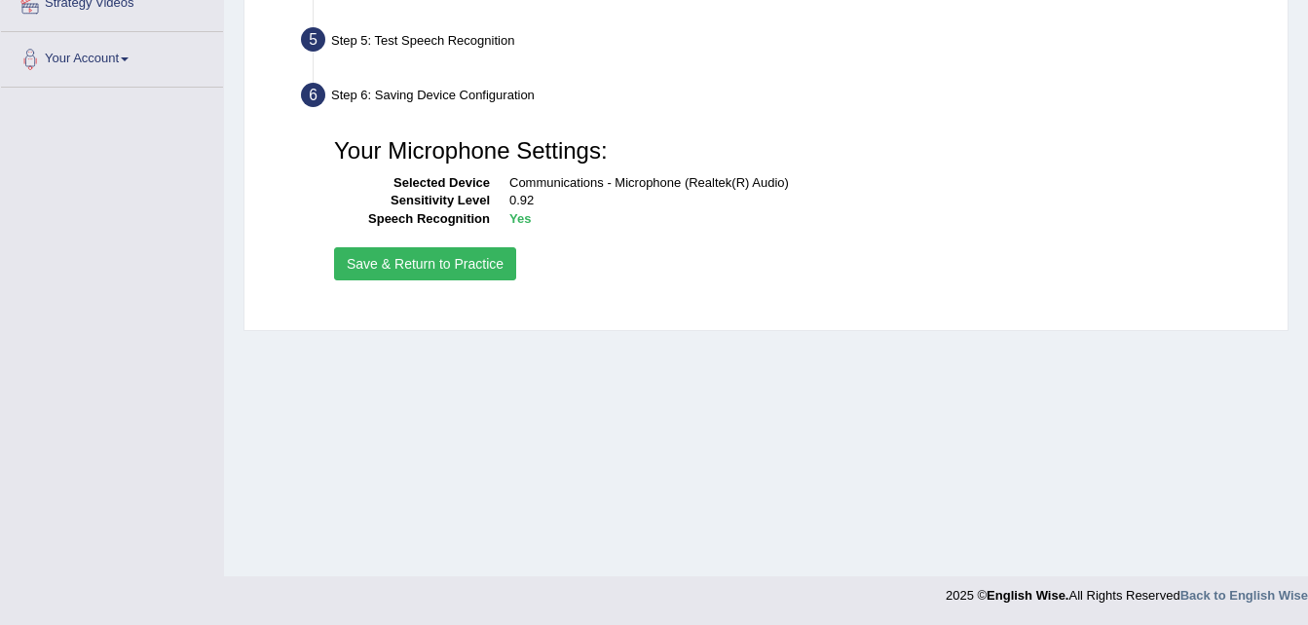
click at [375, 266] on button "Save & Return to Practice" at bounding box center [425, 263] width 182 height 33
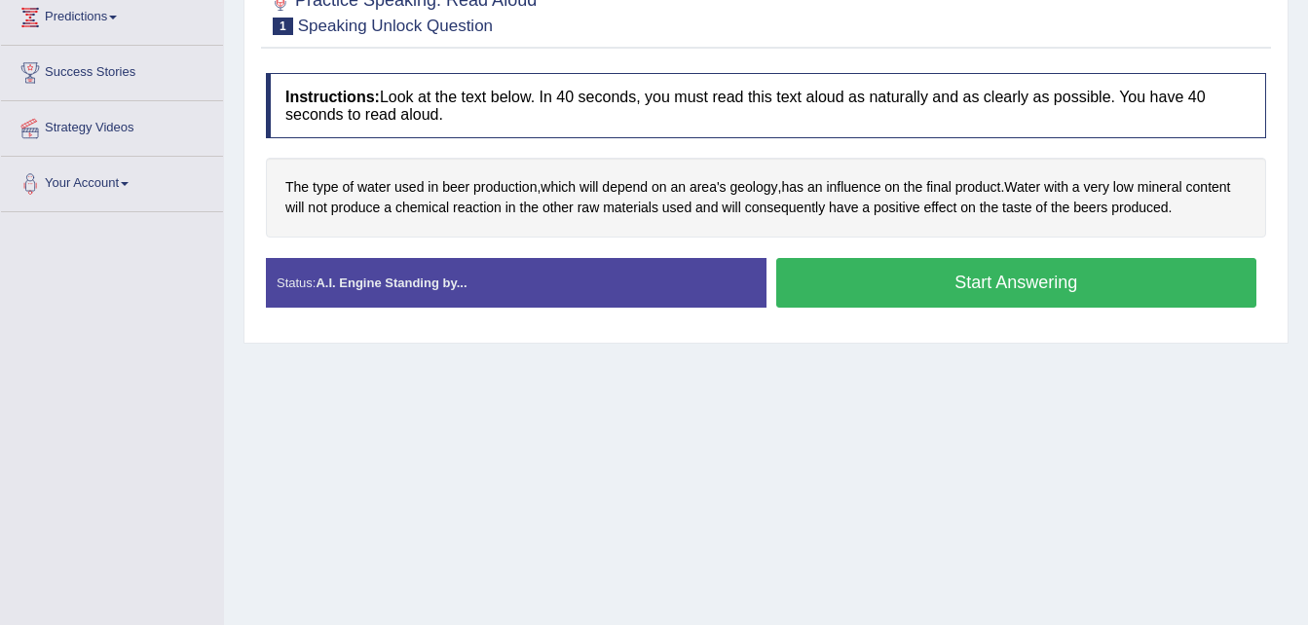
scroll to position [351, 0]
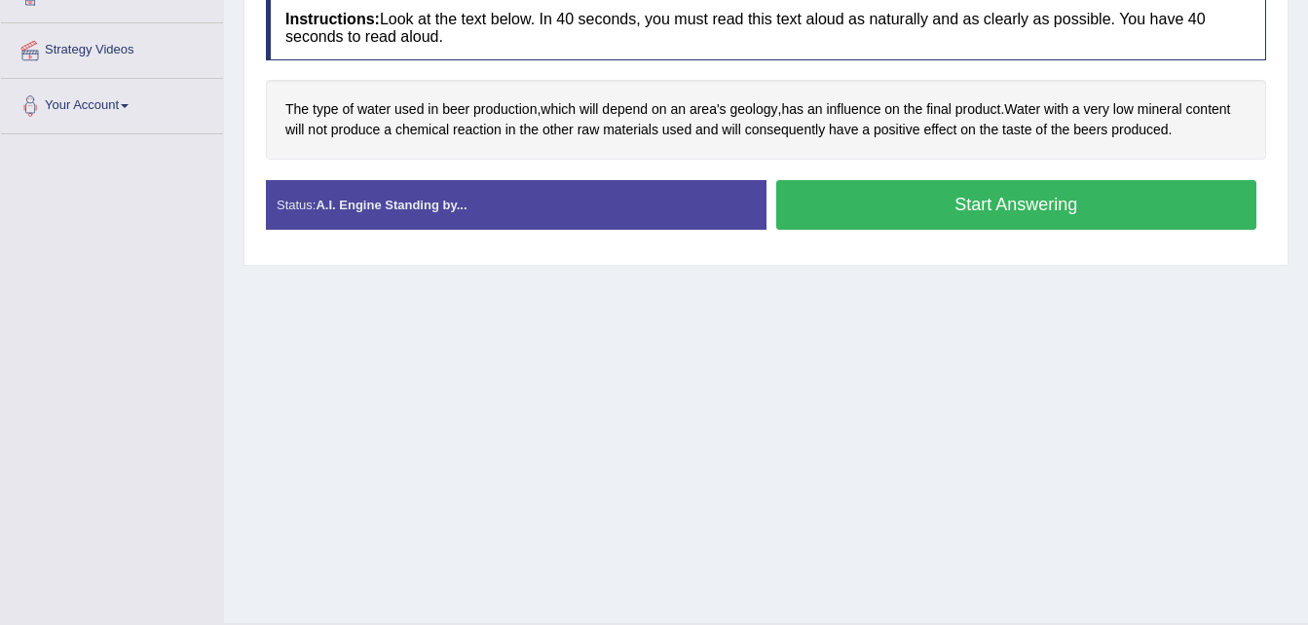
click at [1307, 9] on div "Home Practice Speaking: Read Aloud Speaking Unlock Question * Remember to use t…" at bounding box center [766, 136] width 1084 height 974
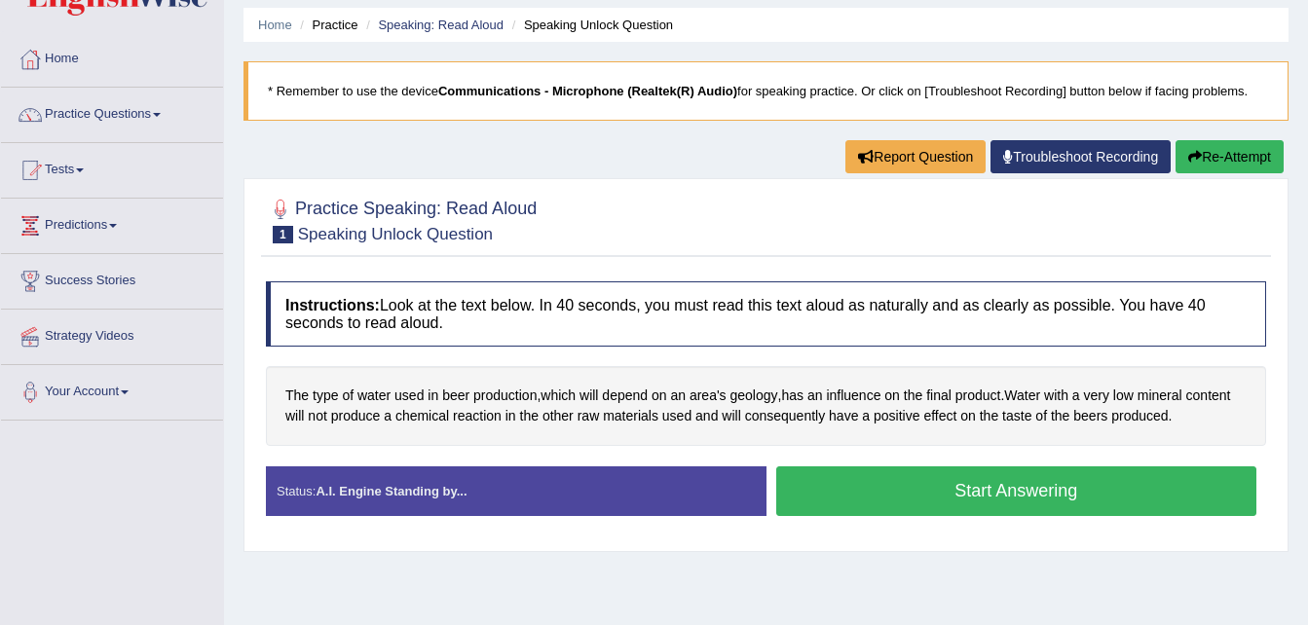
scroll to position [0, 0]
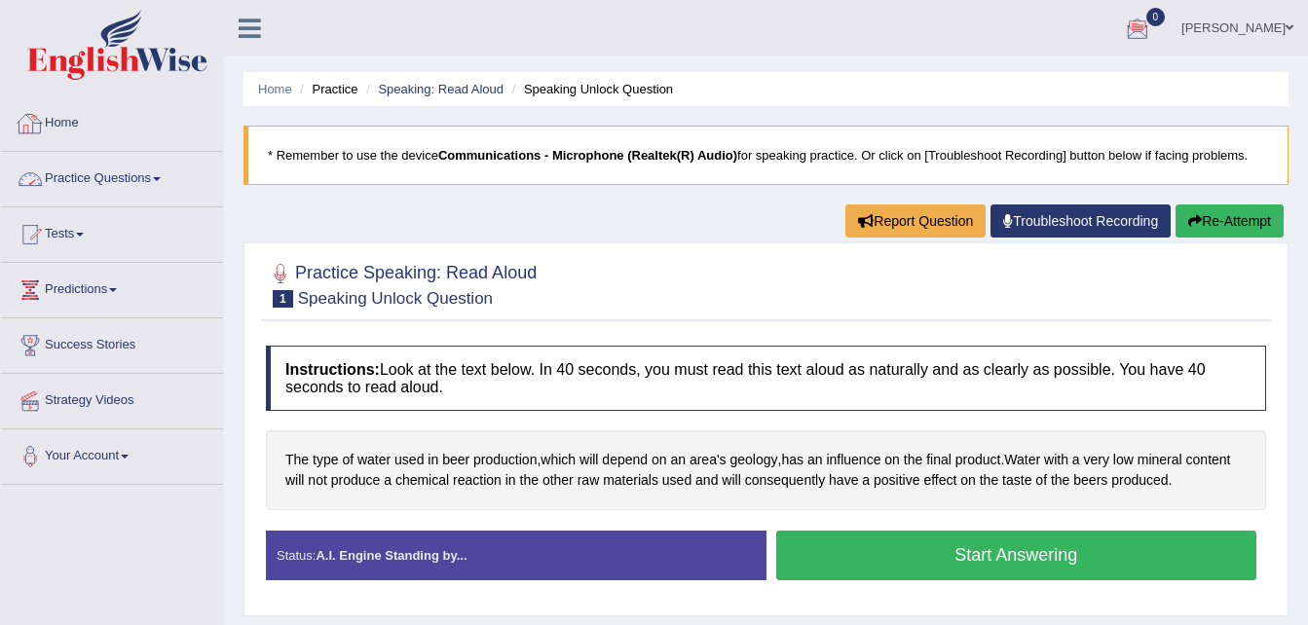
click at [80, 127] on link "Home" at bounding box center [112, 120] width 222 height 49
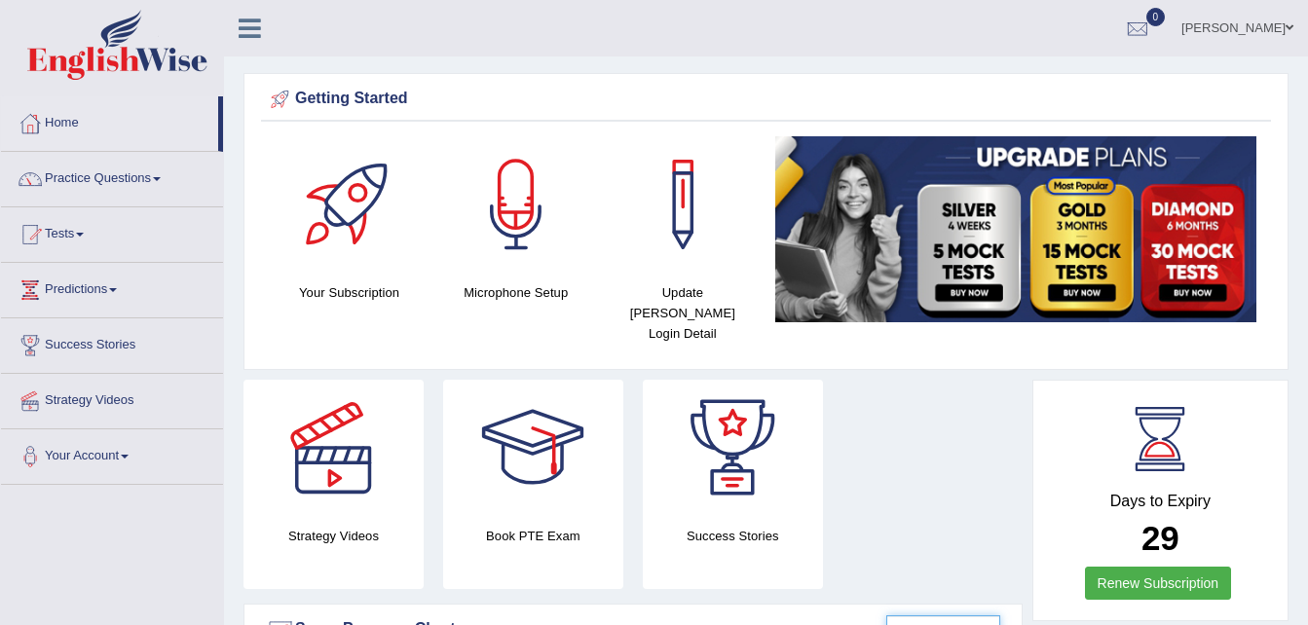
scroll to position [3, 0]
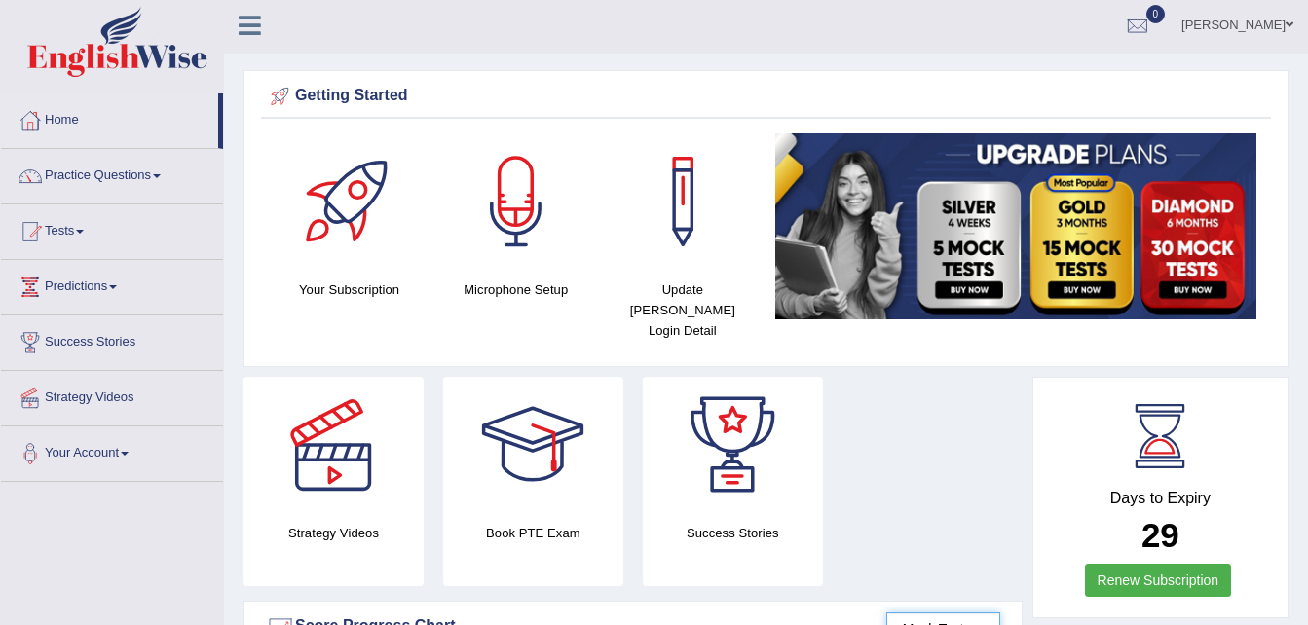
click at [984, 612] on select "Mock Tests" at bounding box center [943, 628] width 114 height 33
click at [895, 449] on div "Strategy Videos Book PTE Exam Success Stories" at bounding box center [633, 489] width 798 height 224
